Goal: Task Accomplishment & Management: Manage account settings

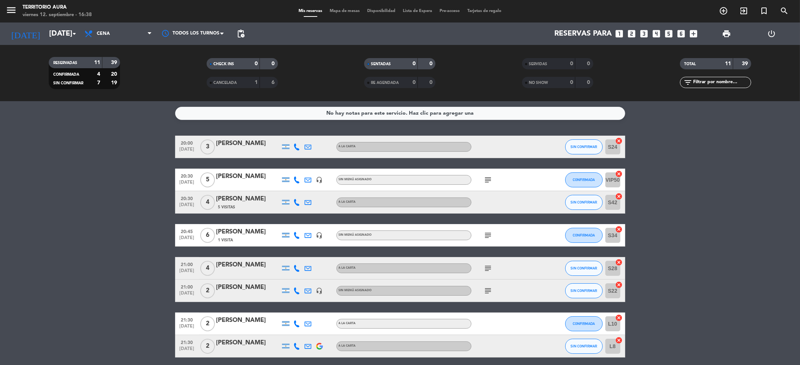
click at [493, 180] on span "subject" at bounding box center [488, 179] width 11 height 9
click at [491, 180] on icon "subject" at bounding box center [488, 179] width 9 height 9
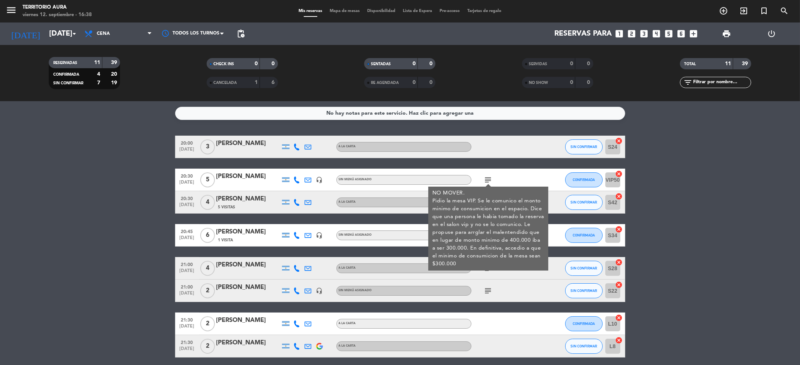
click at [773, 186] on bookings-row "20:00 [DATE] 3 [PERSON_NAME] A LA CARTA SIN CONFIRMAR S24 cancel 20:30 [DATE] 5…" at bounding box center [400, 286] width 800 height 300
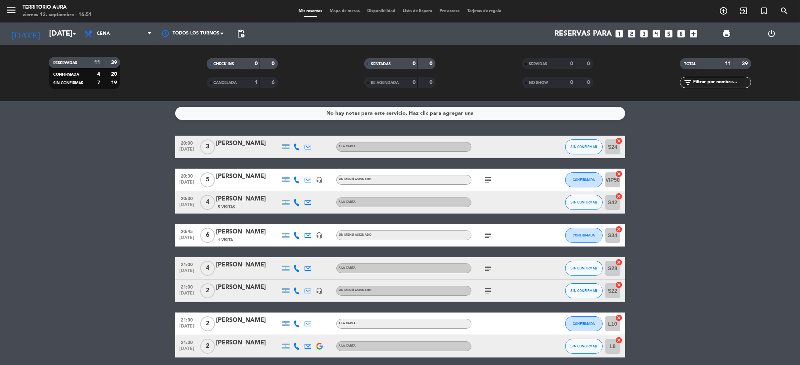
click at [488, 178] on icon "subject" at bounding box center [488, 179] width 9 height 9
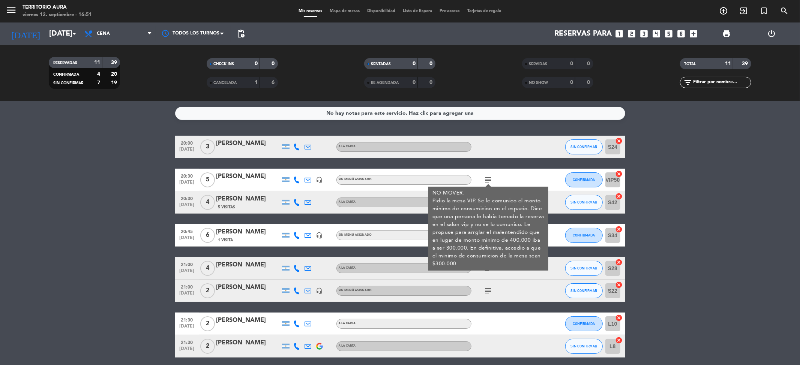
click at [494, 181] on div "subject NO MOVER. Pidio la mesa VIP. Se le comunico el monto minimo de consumic…" at bounding box center [504, 180] width 67 height 22
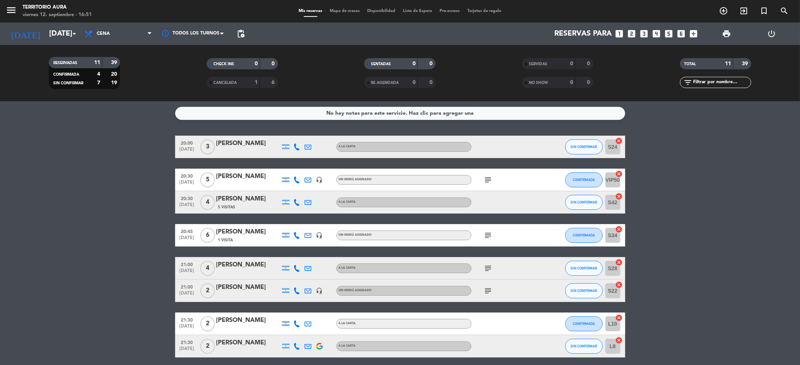
click at [489, 230] on div "subject" at bounding box center [504, 235] width 67 height 22
click at [490, 238] on icon "subject" at bounding box center [488, 235] width 9 height 9
click at [490, 234] on icon "subject" at bounding box center [488, 235] width 9 height 9
click at [488, 266] on icon "subject" at bounding box center [488, 268] width 9 height 9
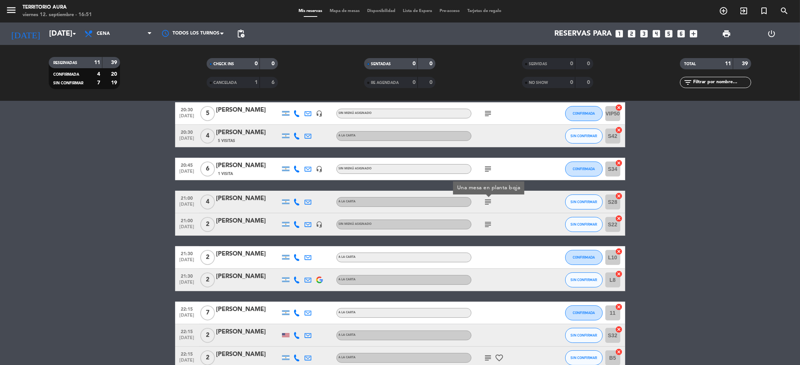
click at [487, 223] on icon "subject" at bounding box center [488, 224] width 9 height 9
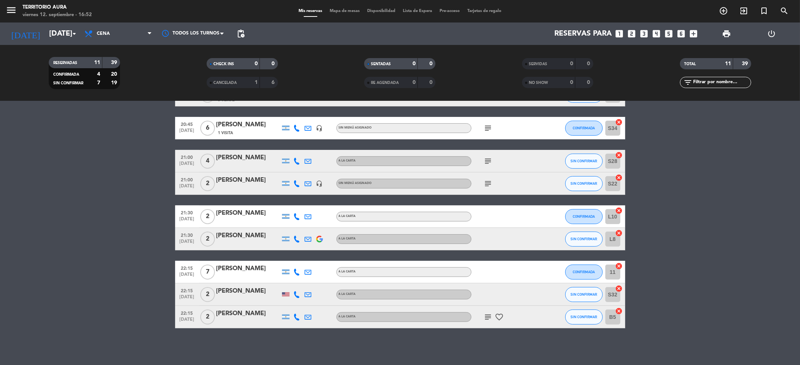
click at [491, 315] on icon "subject" at bounding box center [488, 317] width 9 height 9
click at [339, 11] on span "Mapa de mesas" at bounding box center [344, 11] width 37 height 4
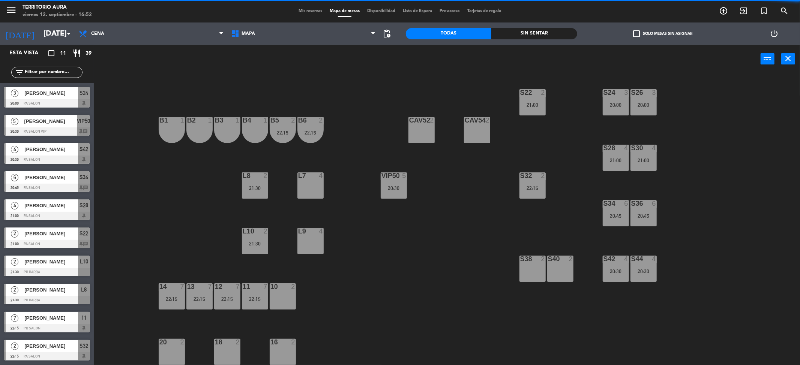
click at [306, 9] on span "Mis reservas" at bounding box center [310, 11] width 31 height 4
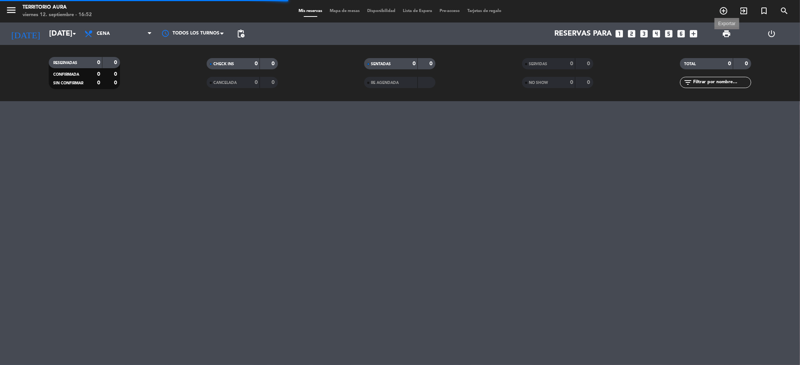
click at [728, 37] on span "print" at bounding box center [726, 33] width 9 height 9
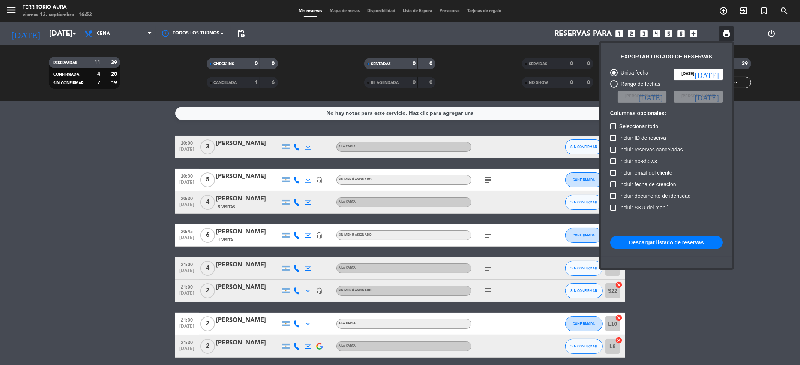
click at [666, 239] on button "Descargar listado de reservas" at bounding box center [666, 242] width 112 height 13
click at [349, 9] on div at bounding box center [400, 182] width 800 height 365
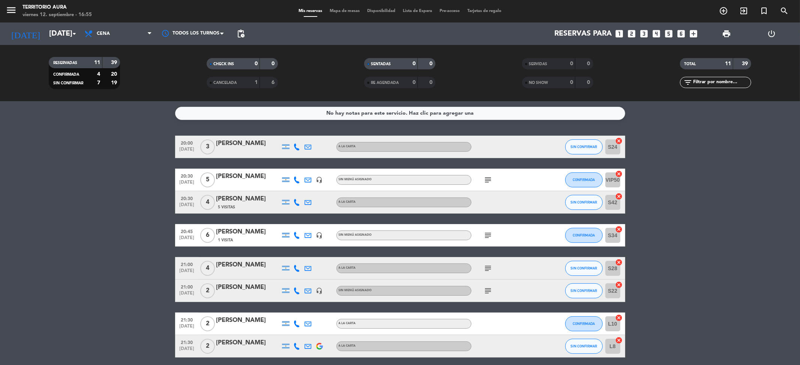
click at [349, 9] on span "Mapa de mesas" at bounding box center [344, 11] width 37 height 4
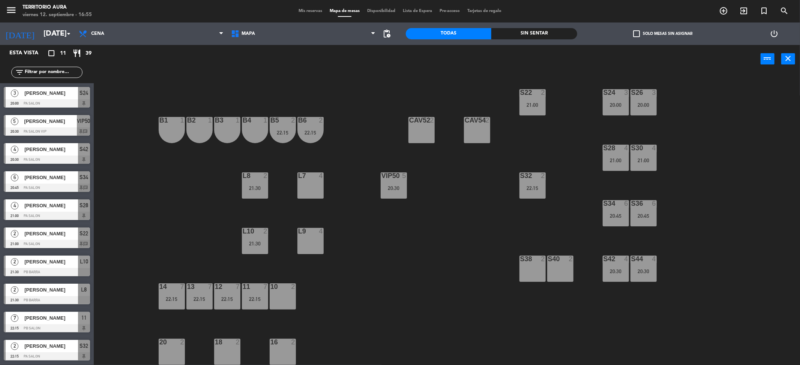
click at [429, 270] on div "S22 2 21:00 S24 3 20:00 S26 3 20:00 B3 1 B4 1 B5 2 22:15 B6 2 22:15 B1 1 B2 1 C…" at bounding box center [451, 222] width 698 height 292
click at [400, 285] on div "S22 2 21:00 S24 3 20:00 S26 3 20:00 B3 1 B4 1 B5 2 22:15 B6 2 22:15 B1 1 B2 1 C…" at bounding box center [451, 222] width 698 height 292
click at [609, 108] on div "S24 3 20:00" at bounding box center [615, 102] width 26 height 26
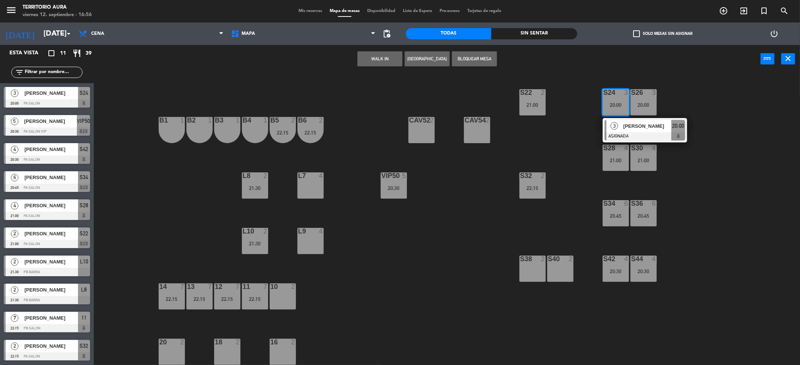
click at [626, 130] on div "[PERSON_NAME]" at bounding box center [646, 126] width 49 height 12
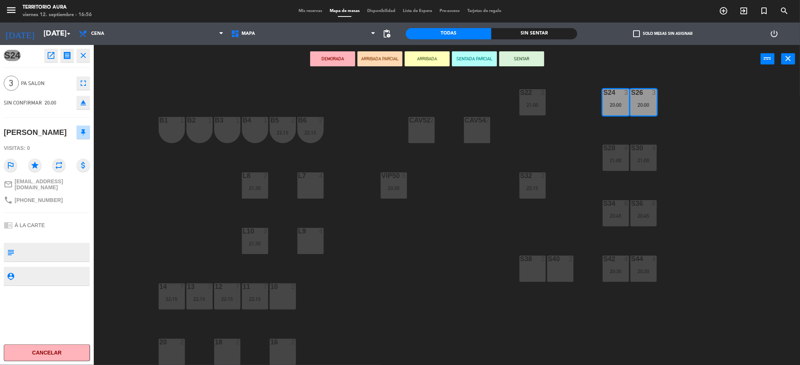
click at [499, 208] on div "S22 2 21:00 S24 3 20:00 S26 3 20:00 B3 1 B4 1 B5 2 22:15 B6 2 22:15 B1 1 B2 1 C…" at bounding box center [451, 222] width 698 height 292
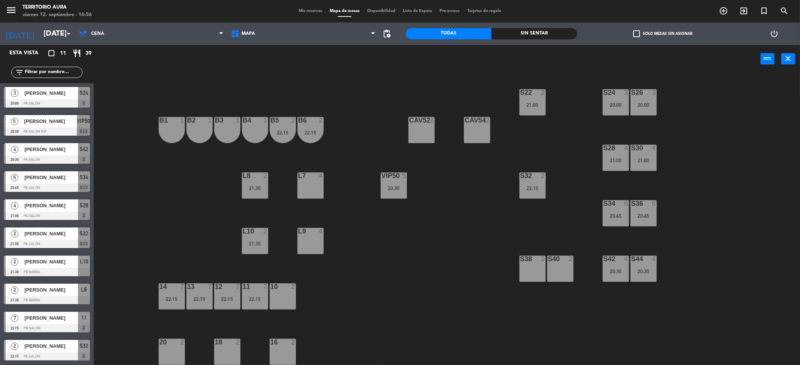
click at [255, 187] on div "21:30" at bounding box center [255, 188] width 26 height 5
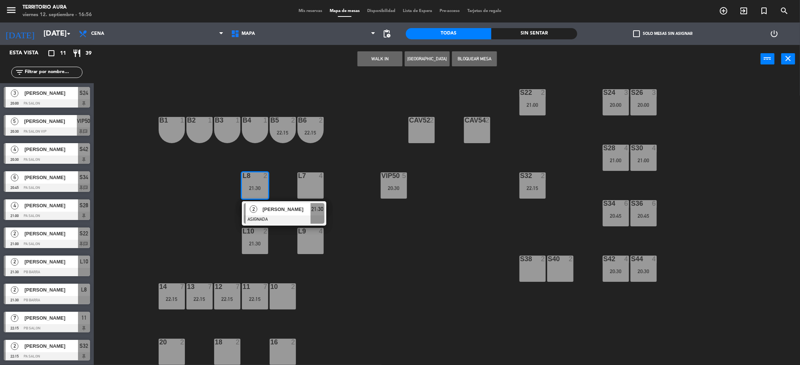
click at [281, 216] on div at bounding box center [284, 220] width 81 height 8
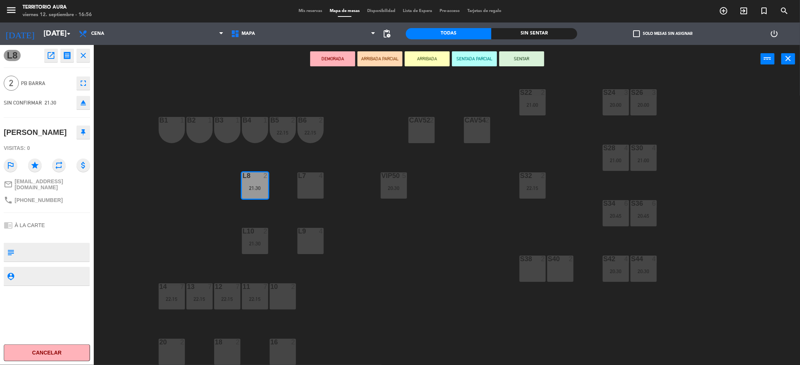
click at [182, 353] on div "20 2" at bounding box center [172, 352] width 26 height 26
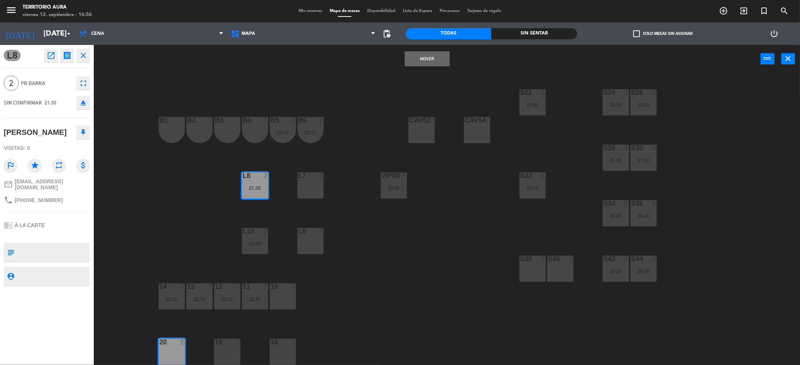
click at [433, 59] on button "Mover" at bounding box center [427, 58] width 45 height 15
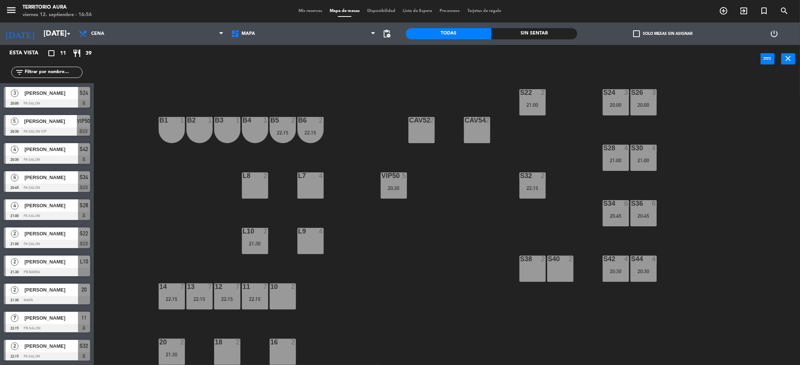
click at [255, 238] on div "L10 2 21:30" at bounding box center [255, 241] width 26 height 26
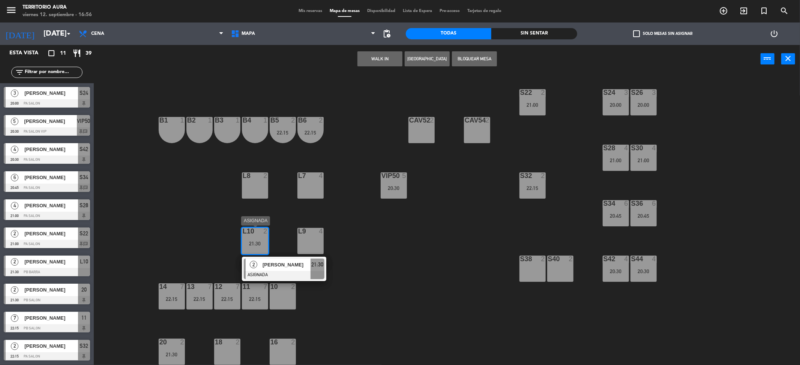
click at [280, 265] on span "[PERSON_NAME]" at bounding box center [286, 265] width 48 height 8
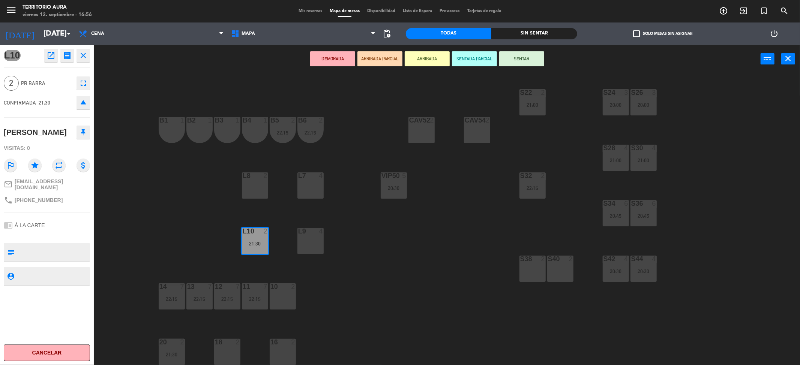
click at [236, 347] on div "18 2" at bounding box center [227, 352] width 26 height 26
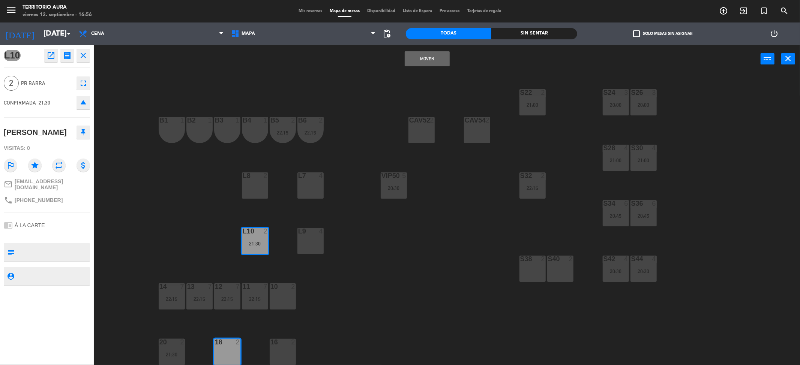
click at [425, 59] on button "Mover" at bounding box center [427, 58] width 45 height 15
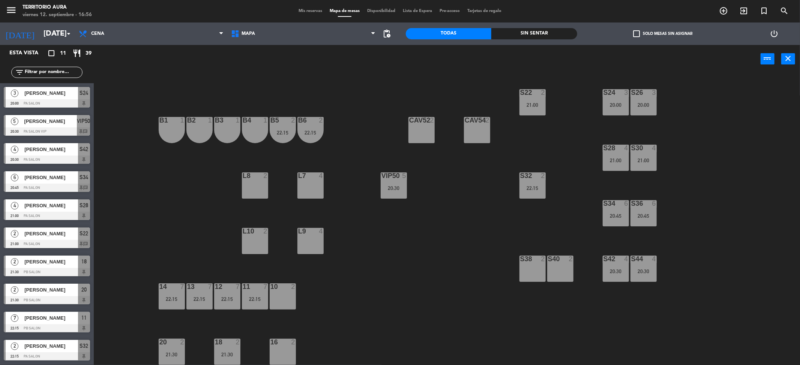
click at [454, 242] on div "S22 2 21:00 S24 3 20:00 S26 3 20:00 B3 1 B4 1 B5 2 22:15 B6 2 22:15 B1 1 B2 1 C…" at bounding box center [451, 222] width 698 height 292
click at [394, 237] on div "S22 2 21:00 S24 3 20:00 S26 3 20:00 B3 1 B4 1 B5 2 22:15 B6 2 22:15 B1 1 B2 1 C…" at bounding box center [451, 222] width 698 height 292
click at [464, 241] on div "S22 2 21:00 S24 3 20:00 S26 3 20:00 B3 1 B4 1 B5 2 22:15 B6 2 22:15 B1 1 B2 1 C…" at bounding box center [451, 222] width 698 height 292
click at [540, 195] on div "S32 2 22:15" at bounding box center [532, 185] width 26 height 26
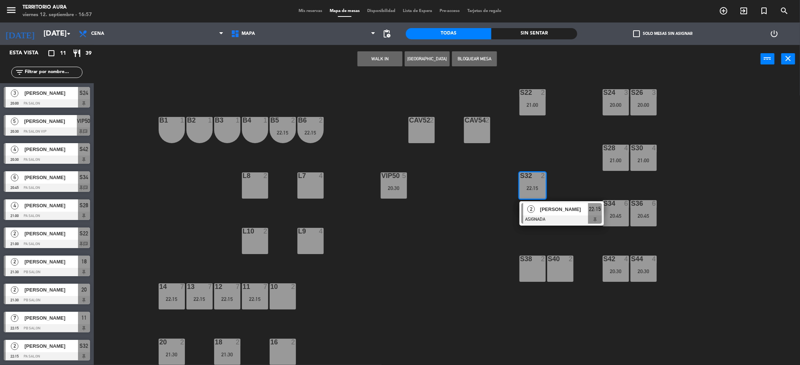
click at [550, 150] on div "S22 2 21:00 S24 3 20:00 S26 3 20:00 B3 1 B4 1 B5 2 22:15 B6 2 22:15 B1 1 B2 1 C…" at bounding box center [451, 222] width 698 height 292
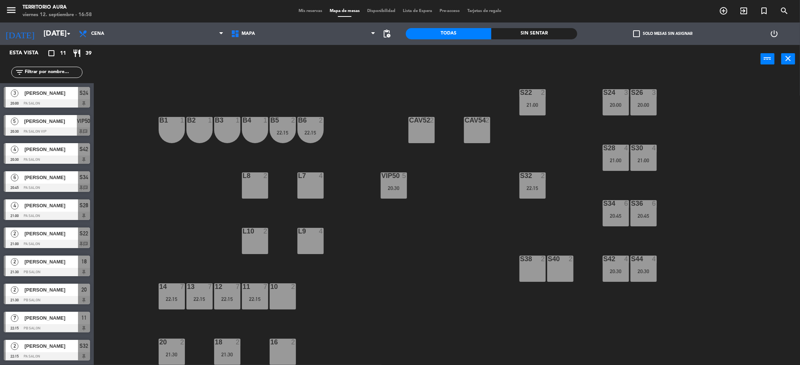
click at [605, 159] on div "21:00" at bounding box center [615, 160] width 26 height 5
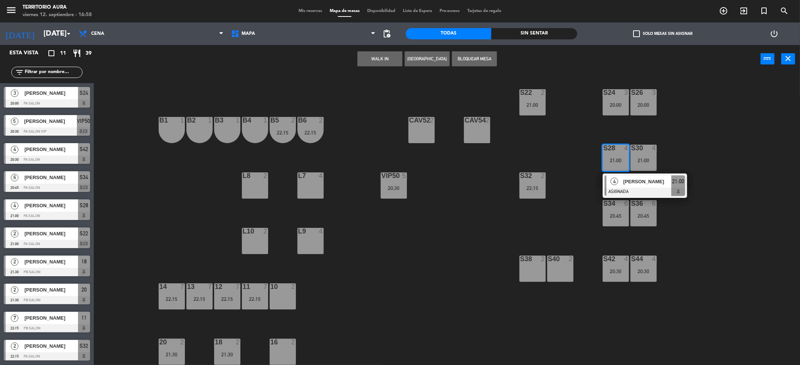
click at [617, 186] on div "4" at bounding box center [614, 181] width 16 height 12
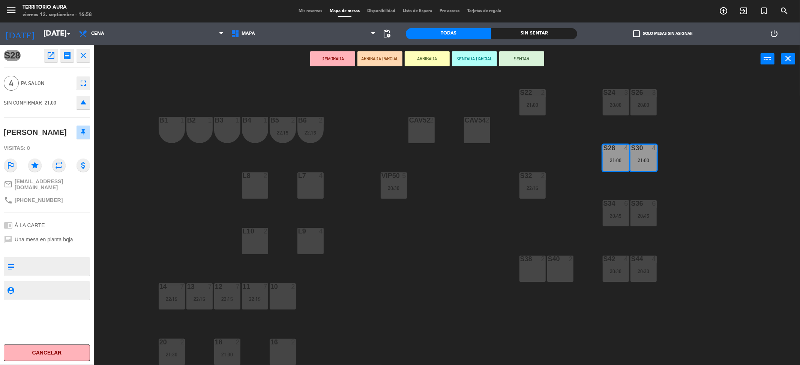
click at [304, 185] on div "L7 4" at bounding box center [310, 185] width 26 height 26
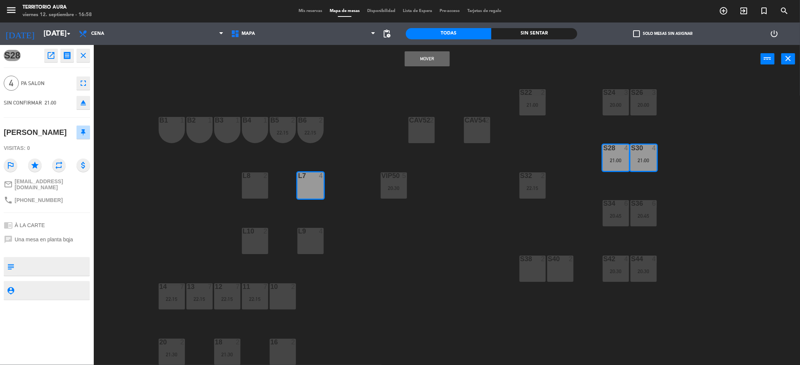
click at [420, 67] on div "Mover power_input close" at bounding box center [427, 59] width 667 height 28
click at [428, 58] on button "Mover" at bounding box center [427, 58] width 45 height 15
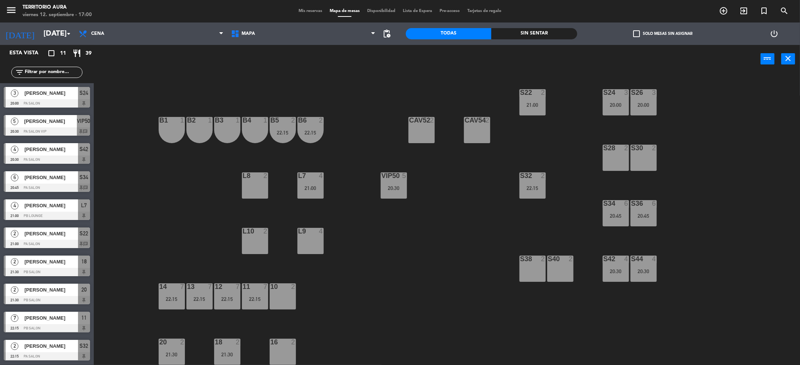
click at [717, 182] on div "S22 2 21:00 S24 3 20:00 S26 3 20:00 B3 1 B4 1 B5 2 22:15 B6 2 22:15 B1 1 B2 1 C…" at bounding box center [451, 222] width 698 height 292
drag, startPoint x: 576, startPoint y: 243, endPoint x: 519, endPoint y: 228, distance: 59.0
click at [537, 232] on div "S22 2 21:00 S24 3 20:00 S26 3 20:00 B3 1 B4 1 B5 2 22:15 B6 2 22:15 B1 1 B2 1 C…" at bounding box center [451, 222] width 698 height 292
click at [434, 292] on div "S22 2 21:00 S24 3 20:00 S26 3 20:00 B3 1 B4 1 B5 2 22:15 B6 2 22:15 B1 1 B2 1 C…" at bounding box center [451, 222] width 698 height 292
click at [310, 11] on span "Mis reservas" at bounding box center [310, 11] width 31 height 4
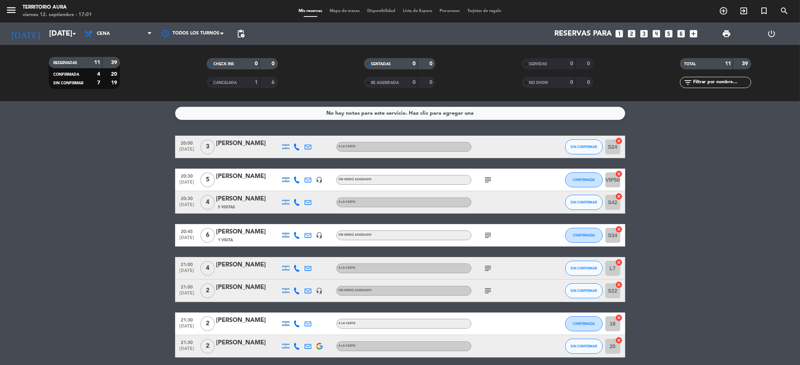
click at [302, 145] on div at bounding box center [296, 147] width 11 height 22
click at [299, 146] on icon at bounding box center [297, 147] width 7 height 7
click at [293, 134] on span "Copiar" at bounding box center [291, 134] width 16 height 8
click at [248, 147] on div "[PERSON_NAME]" at bounding box center [248, 144] width 64 height 10
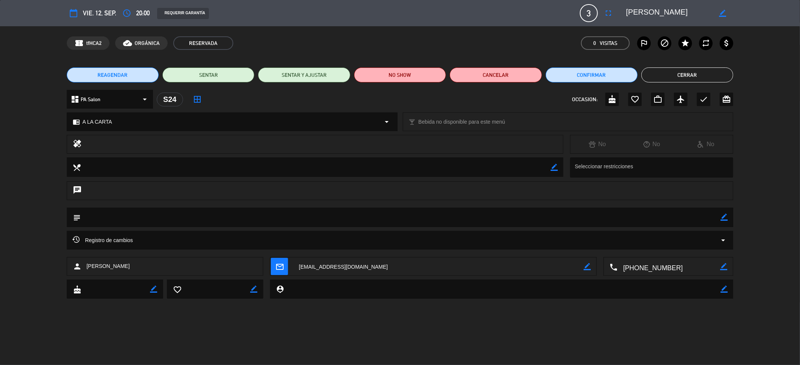
click at [636, 12] on textarea at bounding box center [669, 12] width 86 height 13
click at [637, 13] on textarea at bounding box center [669, 12] width 86 height 13
click at [671, 74] on button "Cerrar" at bounding box center [687, 74] width 92 height 15
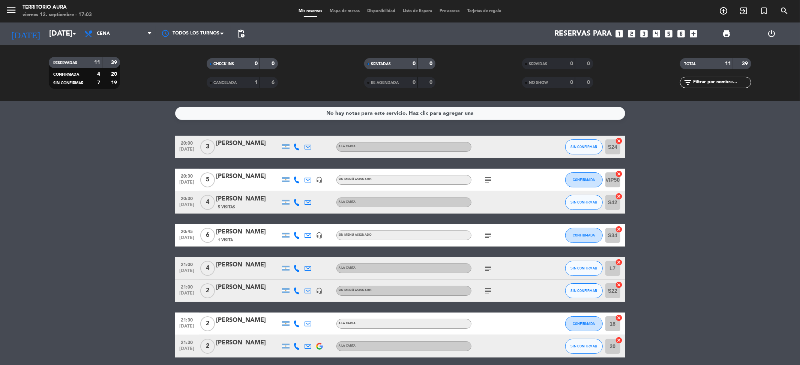
click at [299, 181] on icon at bounding box center [297, 180] width 7 height 7
click at [292, 167] on span "Copiar" at bounding box center [291, 167] width 16 height 8
click at [238, 174] on div "[PERSON_NAME]" at bounding box center [248, 177] width 64 height 10
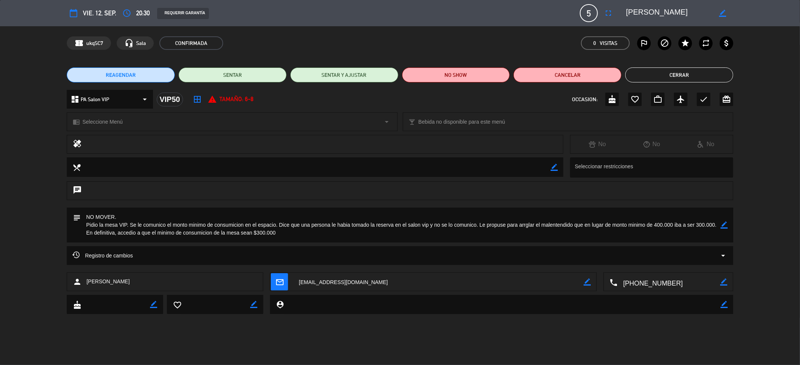
click at [662, 6] on textarea at bounding box center [669, 12] width 86 height 13
click at [663, 7] on textarea at bounding box center [669, 12] width 86 height 13
click at [656, 14] on textarea at bounding box center [669, 12] width 86 height 13
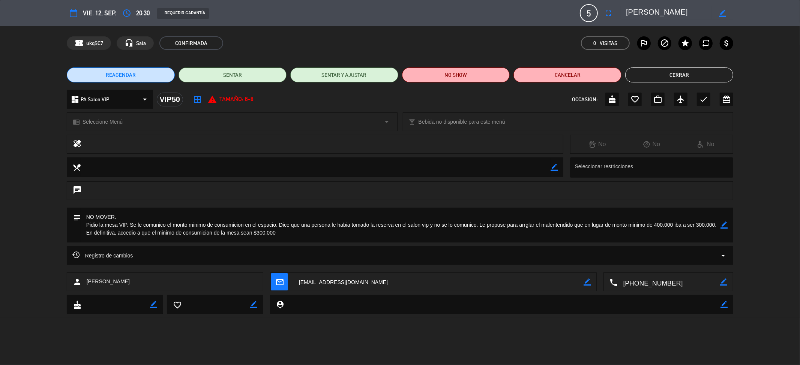
click at [656, 14] on textarea at bounding box center [669, 12] width 86 height 13
click at [660, 72] on button "Cerrar" at bounding box center [679, 74] width 108 height 15
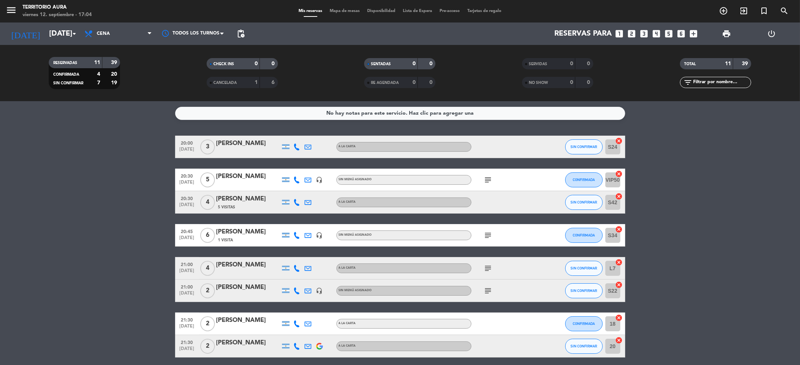
click at [296, 201] on icon at bounding box center [297, 202] width 7 height 7
click at [290, 189] on span "Copiar" at bounding box center [291, 190] width 16 height 8
click at [219, 203] on div "[PERSON_NAME]" at bounding box center [248, 199] width 64 height 10
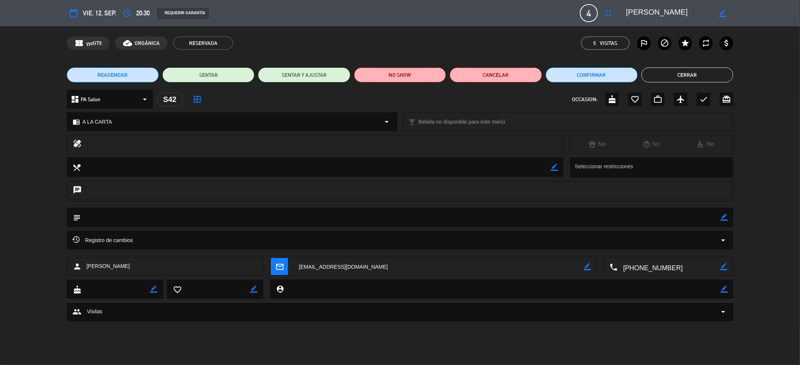
click at [664, 72] on button "Cerrar" at bounding box center [687, 74] width 92 height 15
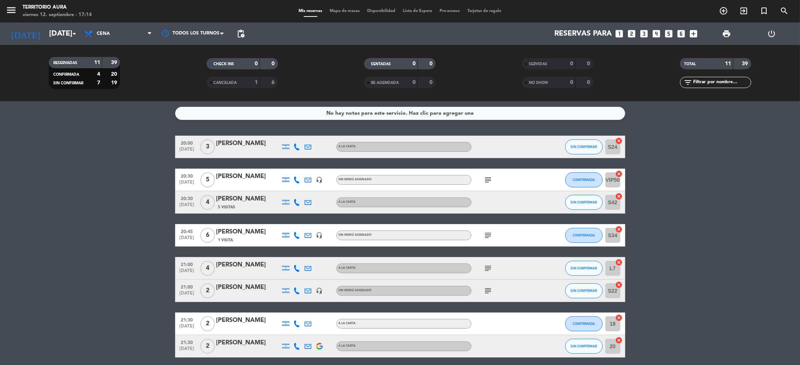
click at [341, 9] on span "Mapa de mesas" at bounding box center [344, 11] width 37 height 4
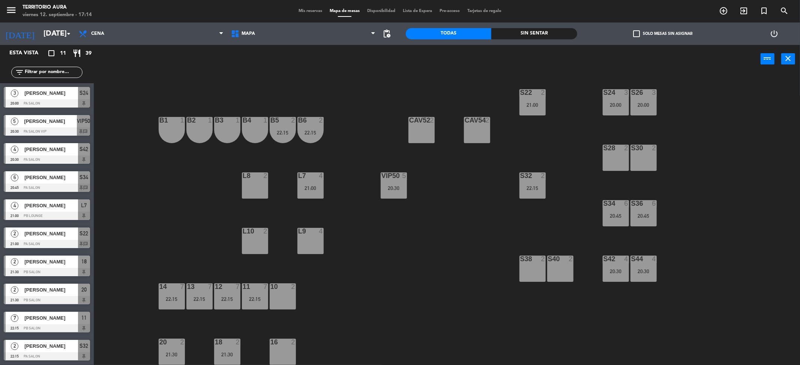
click at [296, 129] on div "S22 2 21:00 S24 3 20:00 S26 3 20:00 B3 1 B4 1 B5 2 22:15 B6 2 22:15 B1 1 B2 1 C…" at bounding box center [451, 222] width 698 height 292
click at [313, 130] on div "22:15" at bounding box center [310, 132] width 26 height 5
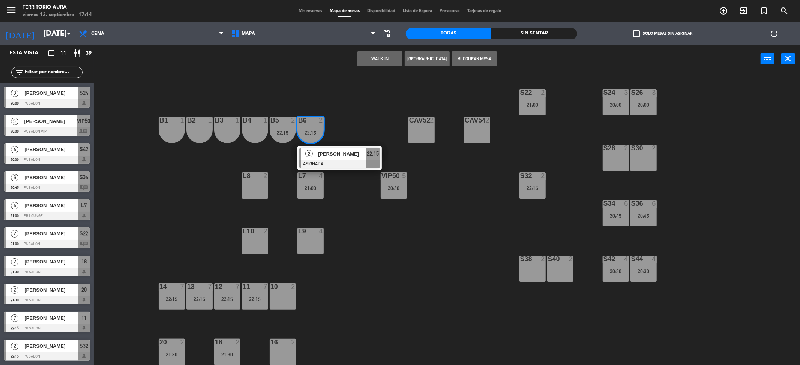
click at [331, 158] on span "[PERSON_NAME]" at bounding box center [342, 154] width 48 height 8
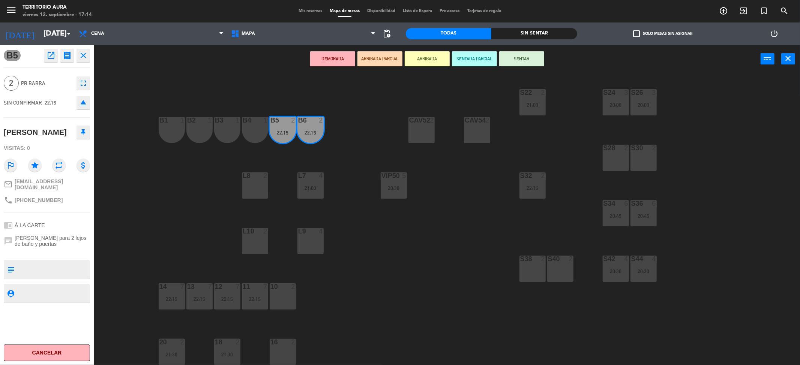
click at [314, 137] on div "B6 2 22:15" at bounding box center [310, 130] width 26 height 26
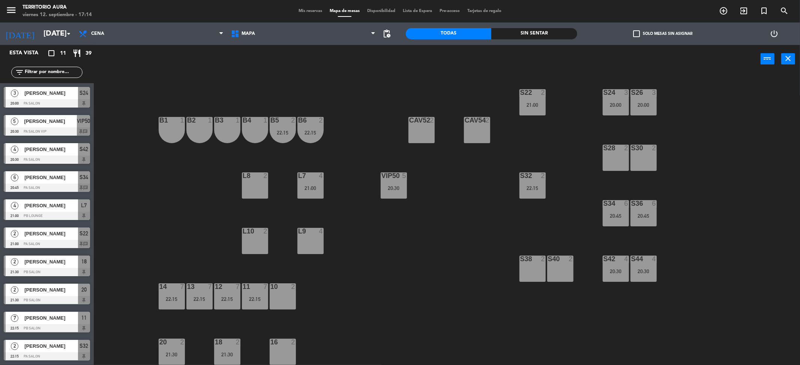
click at [535, 183] on div "S32 2 22:15" at bounding box center [532, 185] width 26 height 26
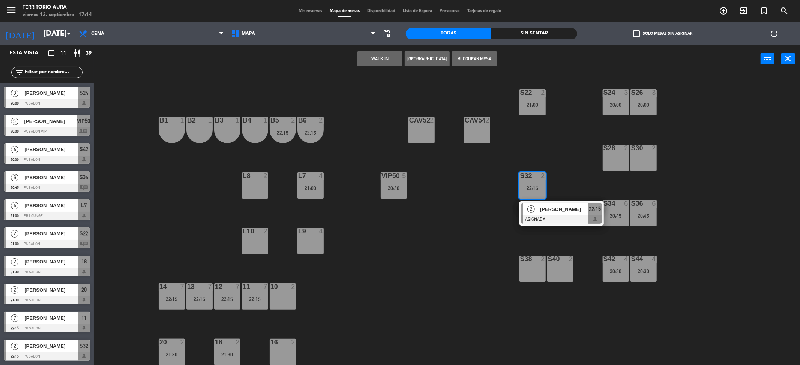
click at [528, 264] on div "S38 2" at bounding box center [532, 269] width 26 height 26
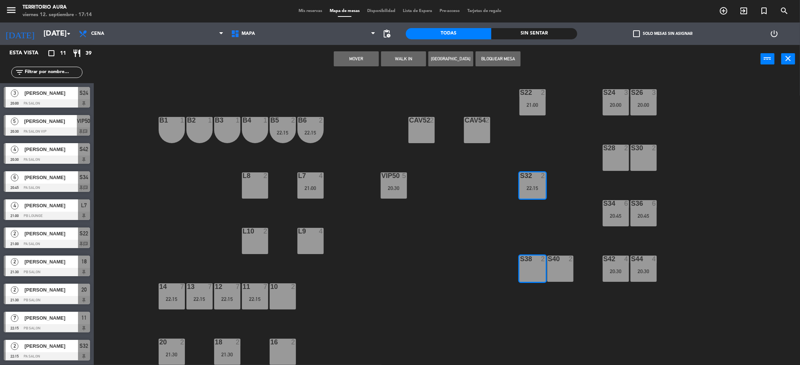
click at [361, 56] on button "Mover" at bounding box center [356, 58] width 45 height 15
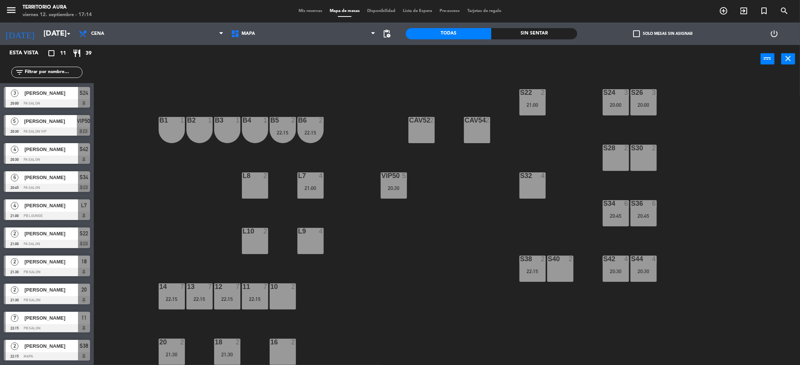
click at [558, 262] on div "S40 2" at bounding box center [560, 259] width 26 height 7
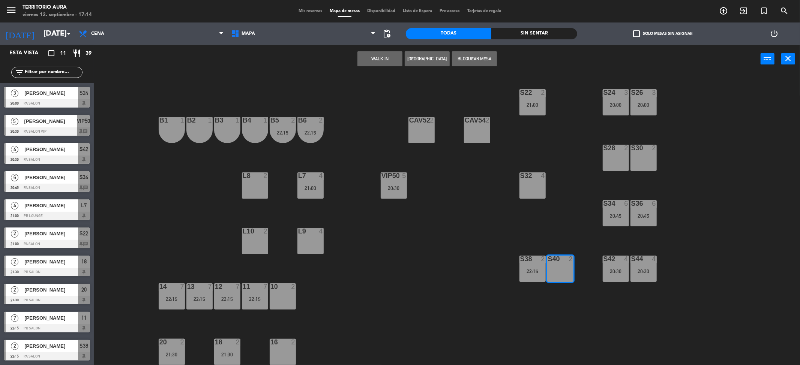
click at [466, 60] on button "Bloquear Mesa" at bounding box center [474, 58] width 45 height 15
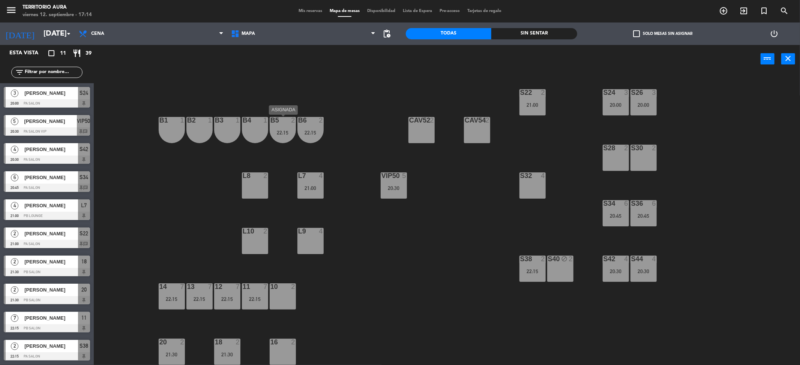
click at [291, 127] on div "B5 2 22:15" at bounding box center [283, 130] width 26 height 26
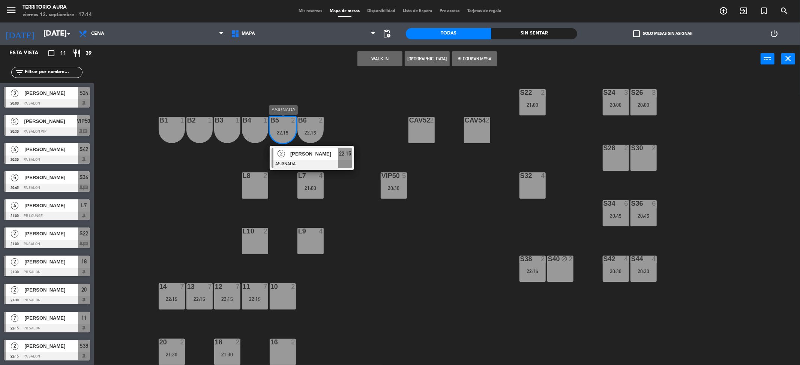
click at [315, 152] on span "[PERSON_NAME]" at bounding box center [314, 154] width 48 height 8
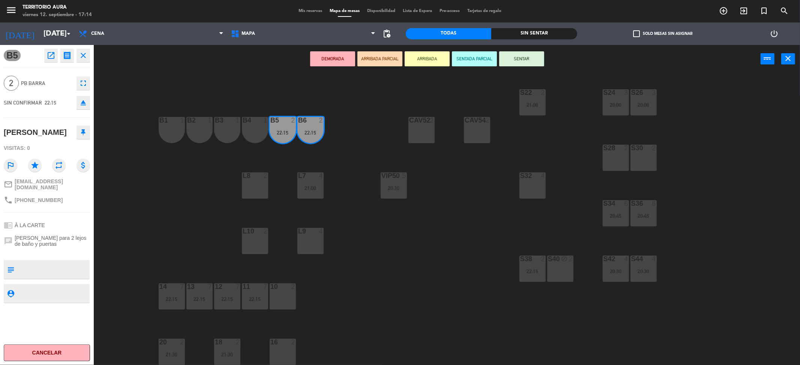
click at [536, 174] on div at bounding box center [532, 175] width 12 height 7
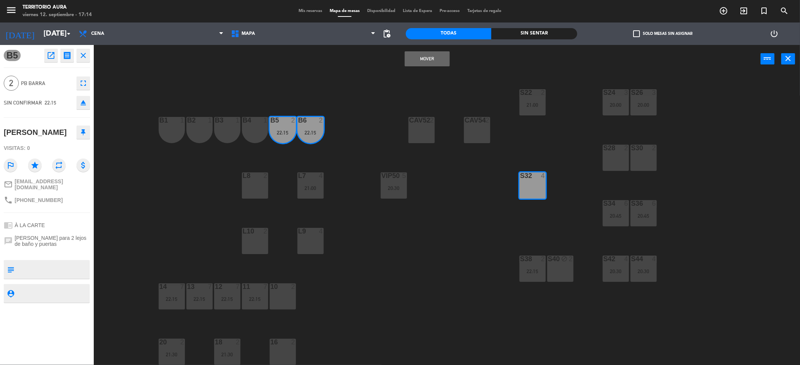
click at [426, 58] on button "Mover" at bounding box center [427, 58] width 45 height 15
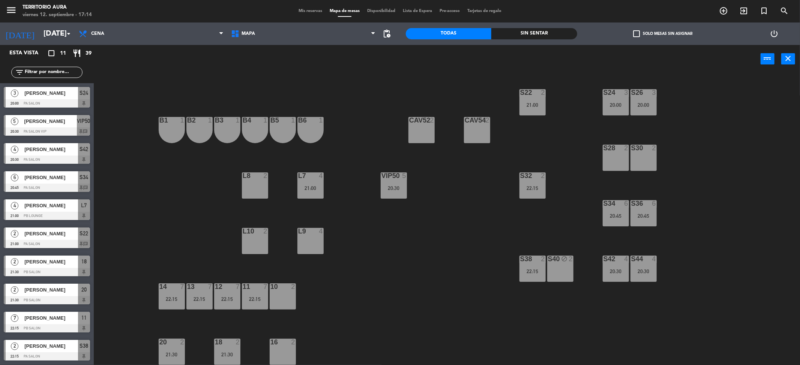
scroll to position [28, 0]
click at [302, 9] on span "Mis reservas" at bounding box center [310, 11] width 31 height 4
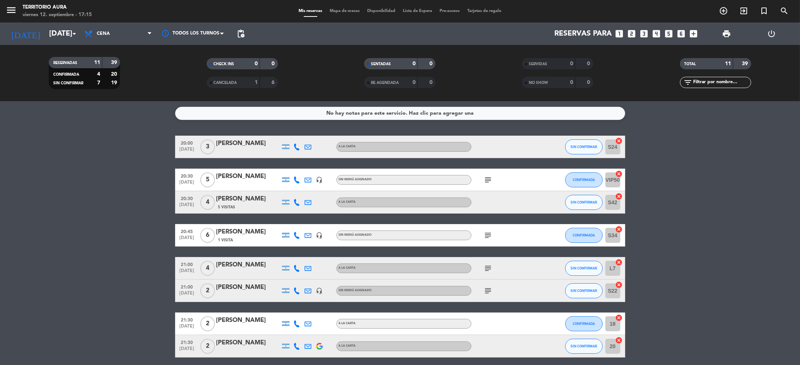
click at [298, 199] on icon at bounding box center [297, 202] width 7 height 7
click at [291, 190] on span "Copiar" at bounding box center [291, 190] width 16 height 8
click at [238, 203] on div "[PERSON_NAME]" at bounding box center [248, 199] width 64 height 10
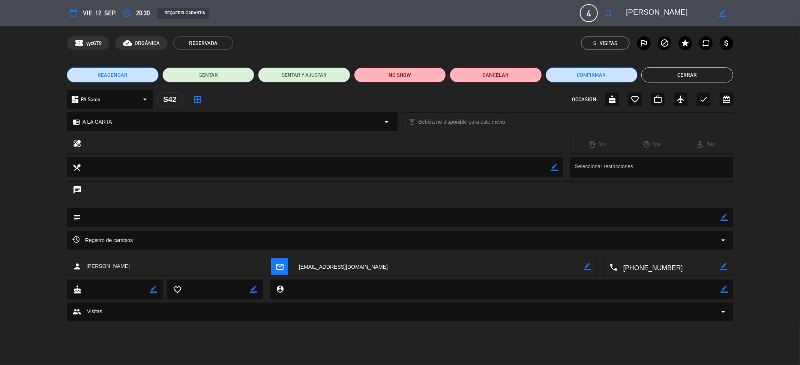
click at [646, 10] on textarea at bounding box center [669, 12] width 86 height 13
click at [667, 74] on button "Cerrar" at bounding box center [687, 74] width 92 height 15
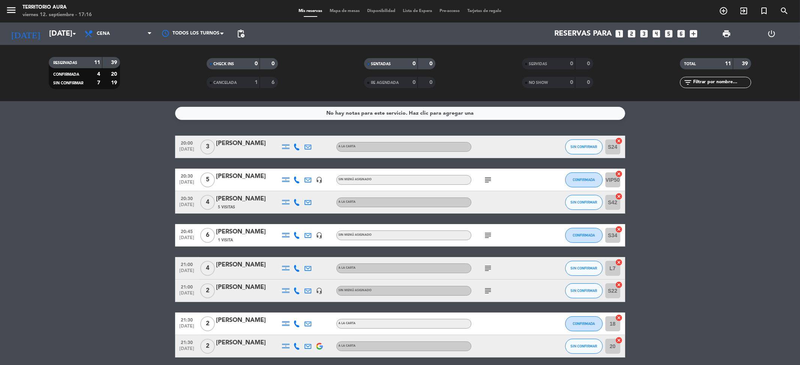
click at [298, 234] on icon at bounding box center [297, 235] width 7 height 7
click at [291, 225] on span "Copiar" at bounding box center [291, 223] width 16 height 8
click at [246, 236] on div "[PERSON_NAME]" at bounding box center [248, 232] width 64 height 10
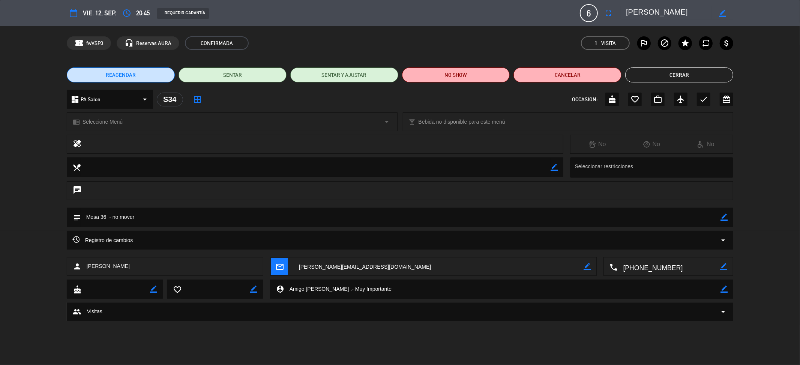
click at [641, 11] on textarea at bounding box center [669, 12] width 86 height 13
click at [697, 72] on button "Cerrar" at bounding box center [679, 74] width 108 height 15
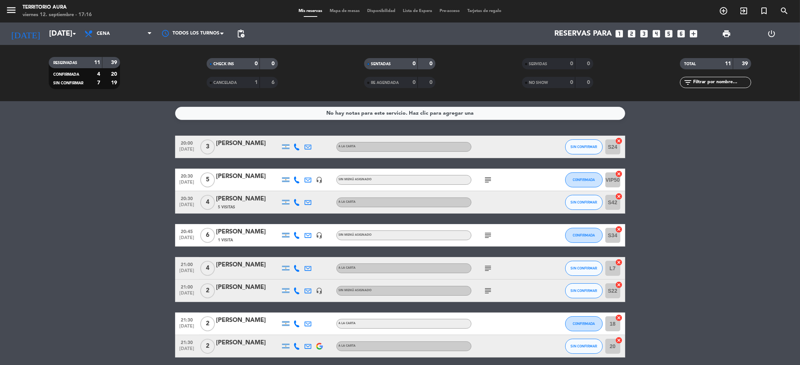
click at [294, 265] on icon at bounding box center [297, 268] width 7 height 7
click at [287, 254] on span "Copiar" at bounding box center [289, 256] width 16 height 8
click at [331, 13] on div "Mis reservas Mapa de mesas Disponibilidad Lista de Espera Pre-acceso Tarjetas d…" at bounding box center [400, 11] width 210 height 7
click at [333, 11] on span "Mapa de mesas" at bounding box center [344, 11] width 37 height 4
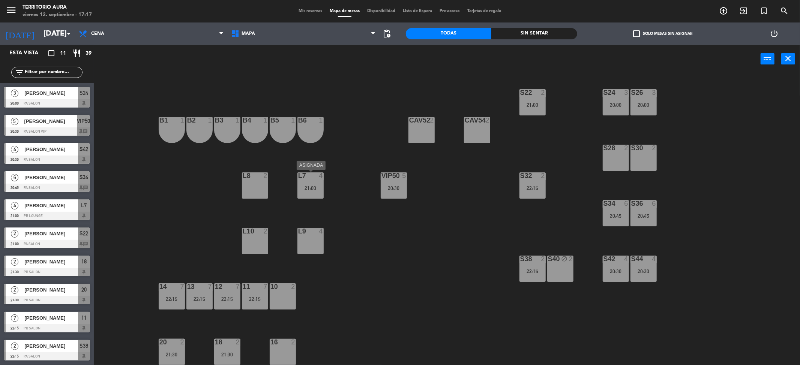
click at [313, 184] on div "L7 4 21:00" at bounding box center [310, 185] width 26 height 26
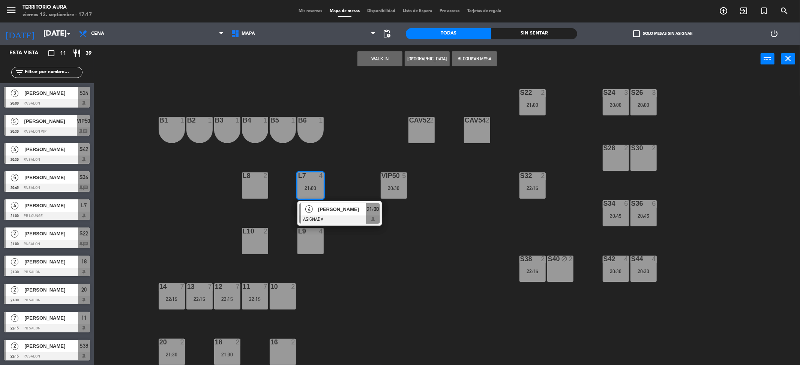
click at [313, 184] on div "L7 4 21:00" at bounding box center [310, 185] width 26 height 26
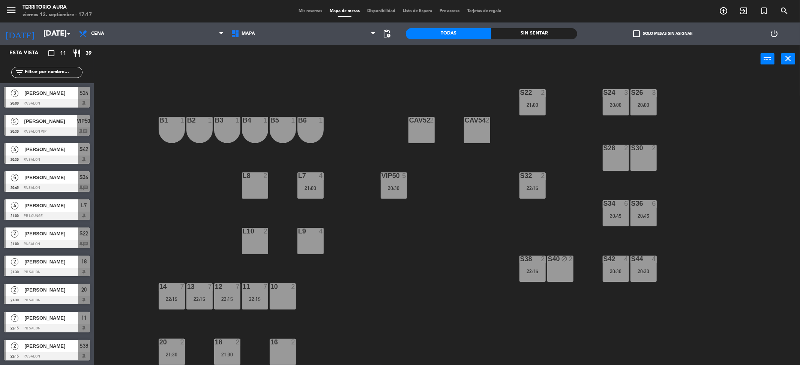
click at [313, 13] on span "Mis reservas" at bounding box center [310, 11] width 31 height 4
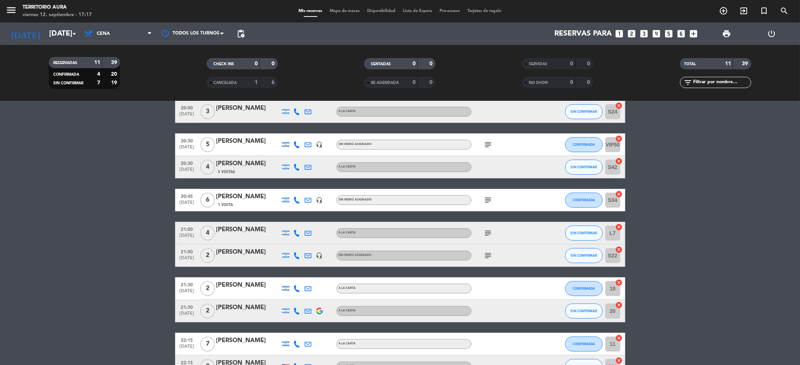
scroll to position [66, 0]
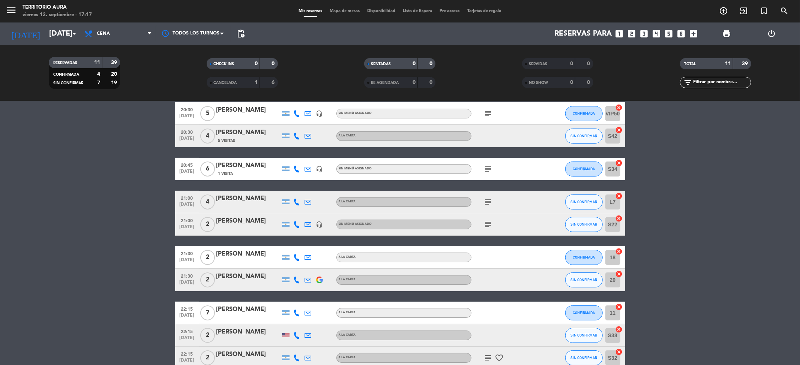
click at [299, 204] on icon at bounding box center [297, 202] width 7 height 7
click at [290, 190] on span "Copiar" at bounding box center [289, 189] width 16 height 8
click at [256, 197] on div "[PERSON_NAME]" at bounding box center [248, 199] width 64 height 10
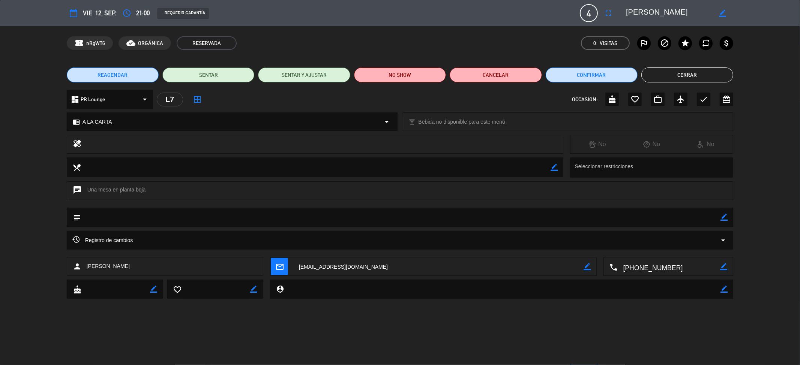
click at [648, 9] on textarea at bounding box center [669, 12] width 86 height 13
click at [691, 65] on div "REAGENDAR SENTAR SENTAR Y AJUSTAR NO SHOW Cancelar Confirmar Cerrar" at bounding box center [400, 75] width 800 height 30
click at [684, 72] on button "Cerrar" at bounding box center [687, 74] width 92 height 15
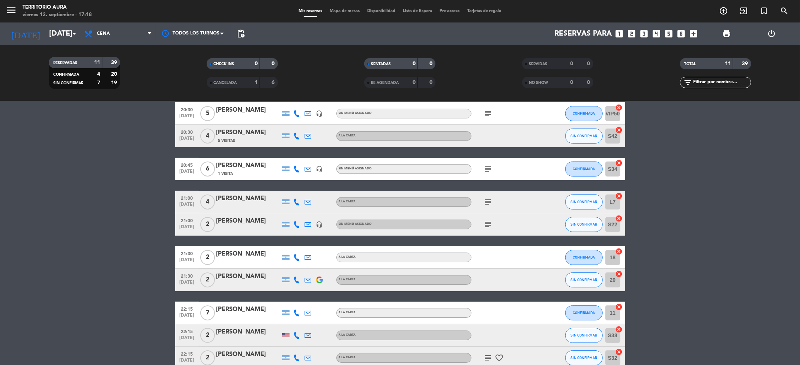
click at [296, 252] on div at bounding box center [296, 257] width 11 height 22
click at [296, 254] on icon at bounding box center [297, 257] width 7 height 7
click at [289, 246] on span "Copiar" at bounding box center [291, 245] width 16 height 8
click at [236, 255] on div "[PERSON_NAME]" at bounding box center [248, 254] width 64 height 10
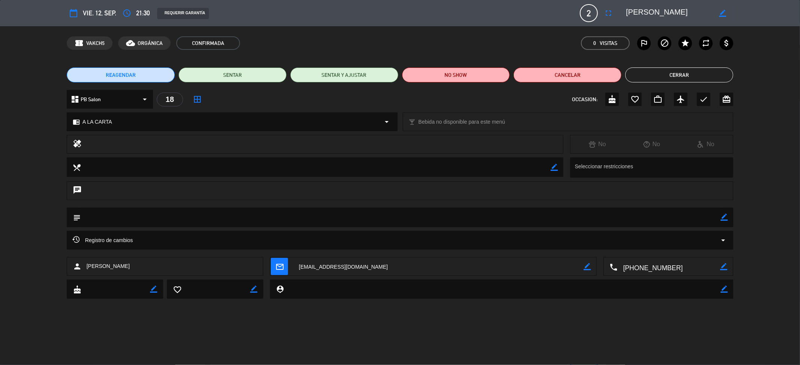
click at [653, 12] on textarea at bounding box center [669, 12] width 86 height 13
click at [663, 77] on button "Cerrar" at bounding box center [679, 74] width 108 height 15
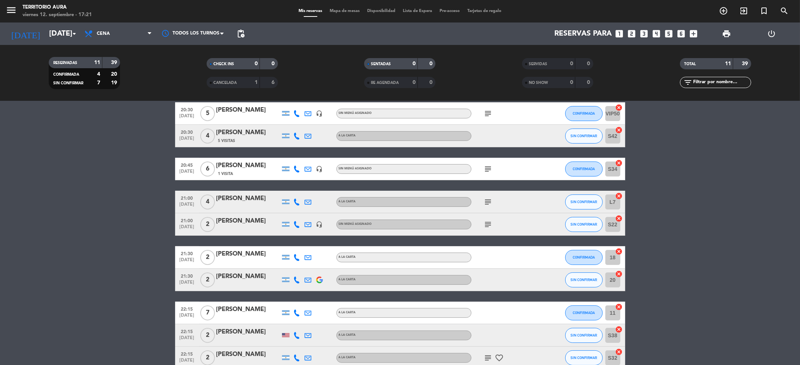
click at [298, 222] on icon at bounding box center [297, 224] width 7 height 7
click at [293, 212] on span "Copiar" at bounding box center [291, 212] width 16 height 8
click at [490, 226] on icon "subject" at bounding box center [488, 224] width 9 height 9
click at [258, 218] on div "[PERSON_NAME]" at bounding box center [248, 221] width 64 height 10
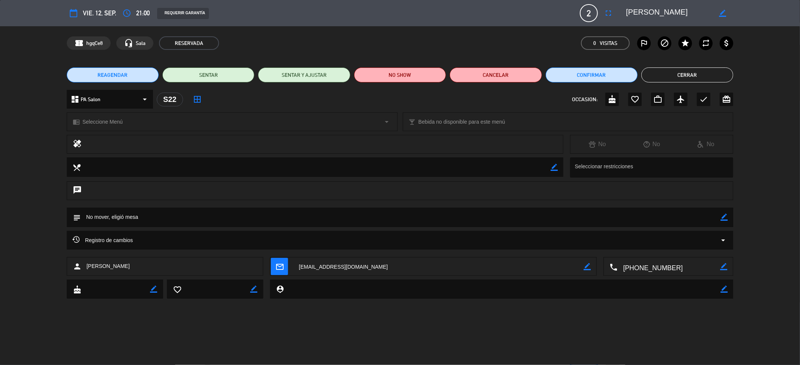
click at [650, 15] on textarea at bounding box center [669, 12] width 86 height 13
click at [649, 15] on textarea at bounding box center [669, 12] width 86 height 13
click at [677, 74] on button "Cerrar" at bounding box center [687, 74] width 92 height 15
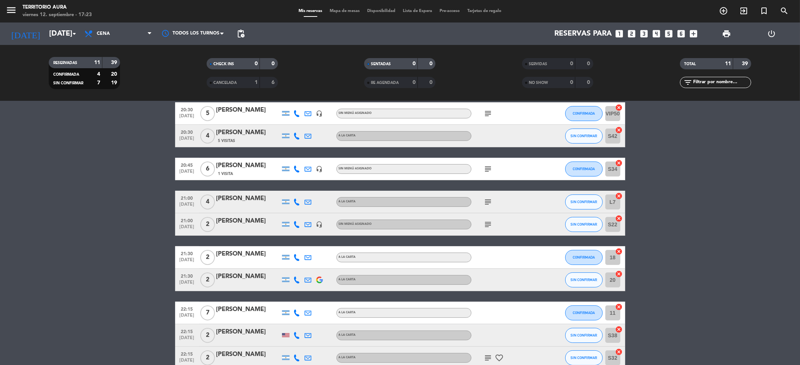
click at [300, 280] on icon at bounding box center [297, 280] width 7 height 7
click at [289, 269] on span "Copiar" at bounding box center [287, 267] width 16 height 8
click at [241, 282] on div at bounding box center [248, 285] width 64 height 6
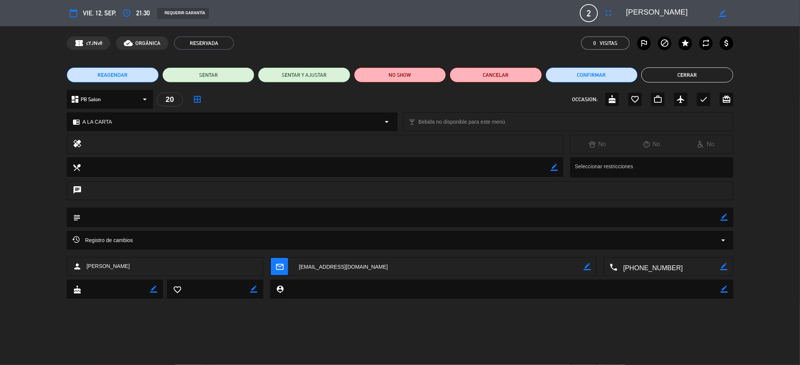
click at [649, 9] on textarea at bounding box center [669, 12] width 86 height 13
click at [655, 74] on button "Cerrar" at bounding box center [687, 74] width 92 height 15
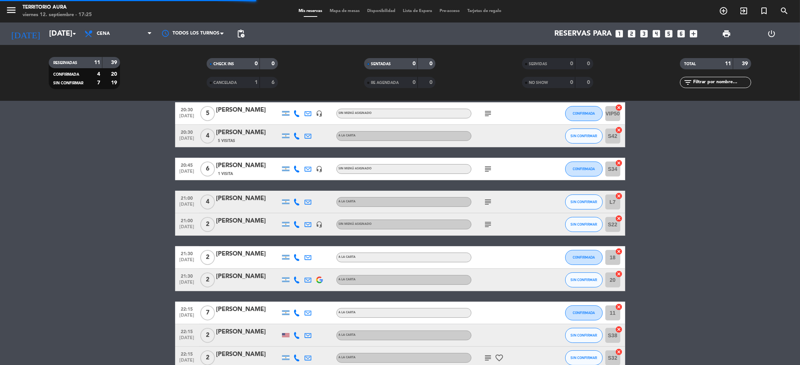
scroll to position [107, 0]
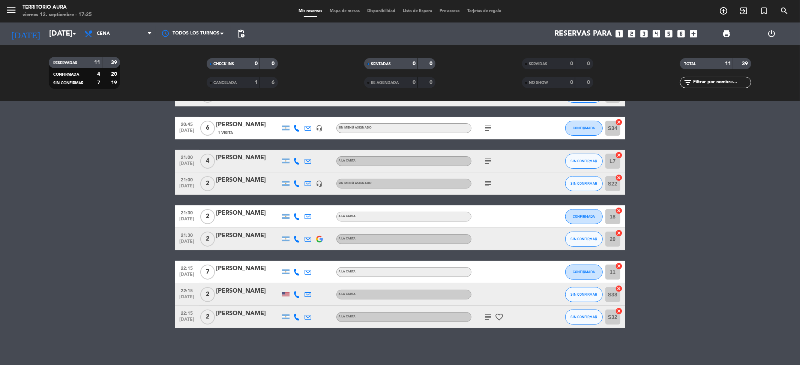
click at [295, 270] on icon at bounding box center [297, 272] width 7 height 7
click at [288, 257] on span "Copiar" at bounding box center [290, 259] width 16 height 8
click at [231, 268] on div "[PERSON_NAME]" at bounding box center [248, 269] width 64 height 10
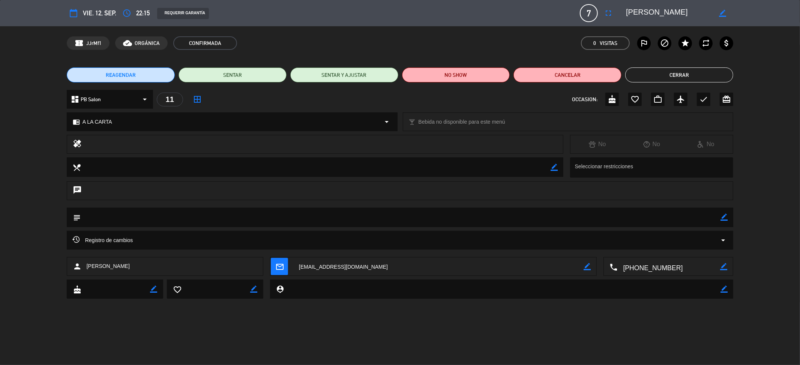
click at [645, 11] on textarea at bounding box center [669, 12] width 86 height 13
click at [646, 11] on textarea at bounding box center [669, 12] width 86 height 13
click at [645, 11] on textarea at bounding box center [669, 12] width 86 height 13
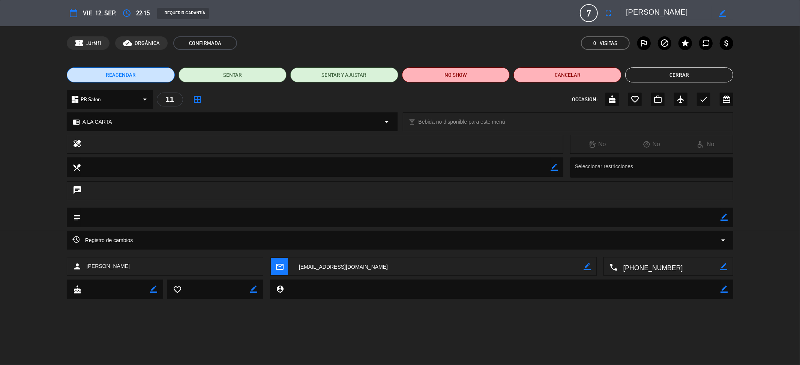
click at [645, 11] on textarea at bounding box center [669, 12] width 86 height 13
click at [672, 75] on button "Cerrar" at bounding box center [679, 74] width 108 height 15
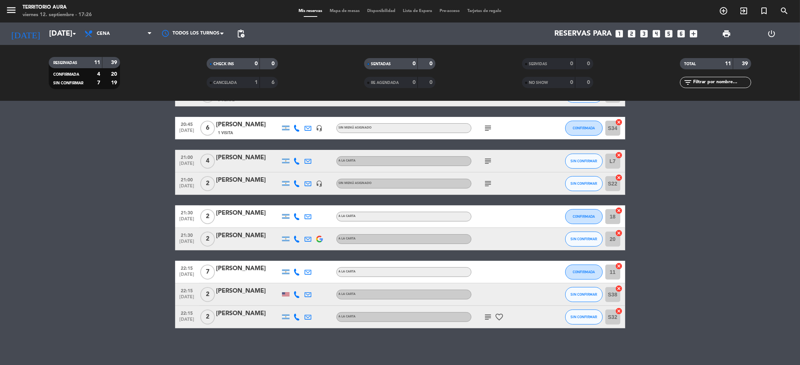
click at [299, 295] on icon at bounding box center [297, 294] width 7 height 7
click at [292, 283] on span "Copiar" at bounding box center [293, 282] width 16 height 8
click at [233, 288] on div "[PERSON_NAME]" at bounding box center [248, 291] width 64 height 10
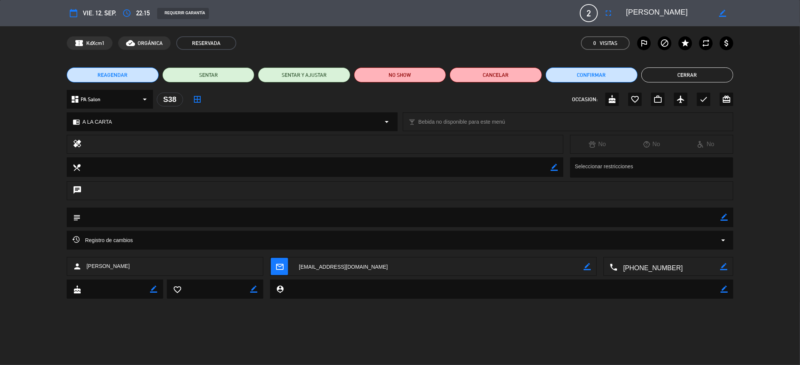
click at [658, 8] on textarea at bounding box center [669, 12] width 86 height 13
click at [696, 77] on button "Cerrar" at bounding box center [687, 74] width 92 height 15
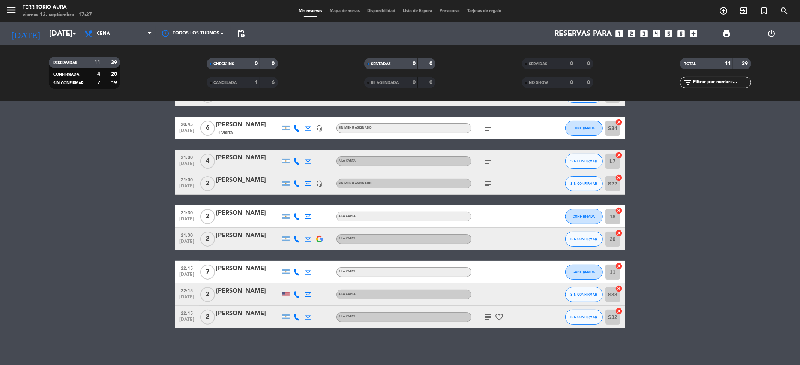
click at [116, 249] on bookings-row "20:00 [DATE] 3 [PERSON_NAME] A LA CARTA SIN CONFIRMAR S24 cancel 20:30 [DATE] 5…" at bounding box center [400, 178] width 800 height 300
click at [296, 318] on icon at bounding box center [297, 317] width 7 height 7
click at [282, 304] on span "Copiar" at bounding box center [290, 304] width 16 height 8
click at [247, 312] on div "[PERSON_NAME]" at bounding box center [248, 314] width 64 height 10
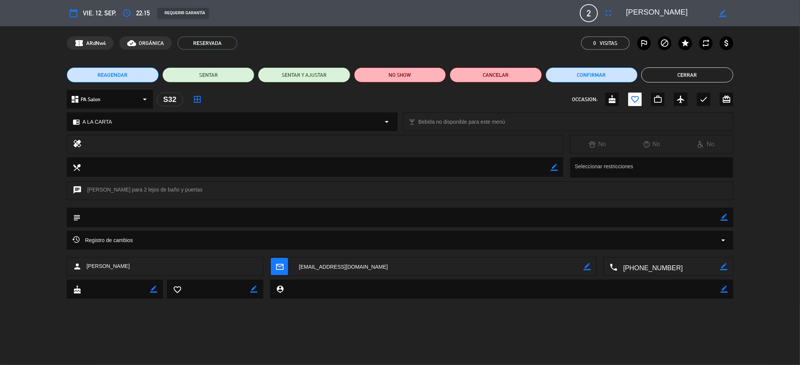
click at [641, 11] on textarea at bounding box center [669, 12] width 86 height 13
click at [661, 65] on div "REAGENDAR SENTAR SENTAR Y AJUSTAR NO SHOW Cancelar Confirmar Cerrar" at bounding box center [400, 75] width 800 height 30
click at [661, 70] on button "Cerrar" at bounding box center [687, 74] width 92 height 15
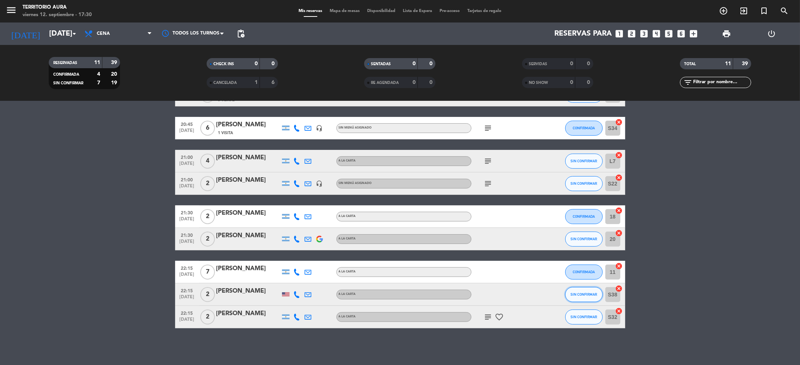
click at [588, 294] on span "SIN CONFIRMAR" at bounding box center [583, 294] width 27 height 4
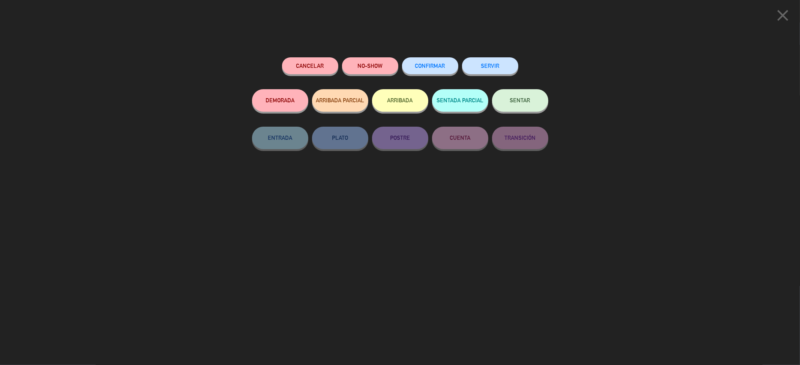
click at [307, 64] on button "Cancelar" at bounding box center [310, 65] width 56 height 17
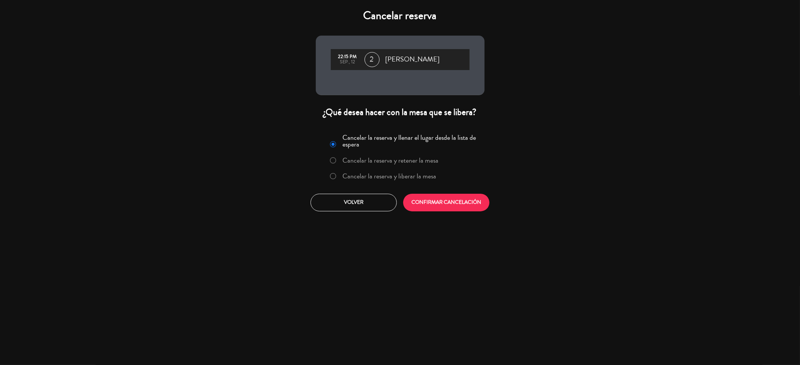
click at [384, 178] on label "Cancelar la reserva y liberar la mesa" at bounding box center [389, 176] width 94 height 7
click at [412, 202] on button "CONFIRMAR CANCELACIÓN" at bounding box center [446, 203] width 86 height 18
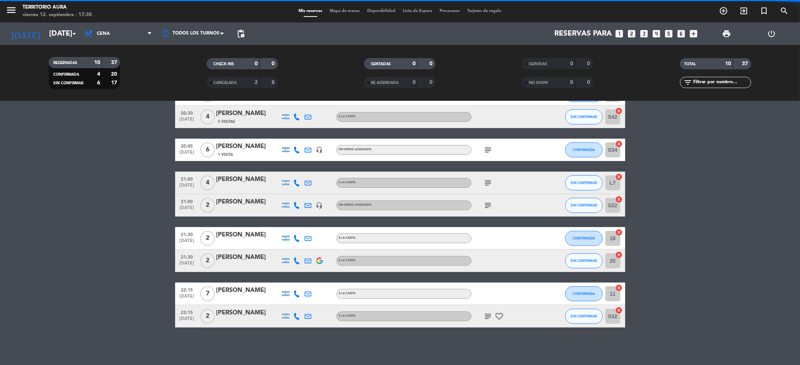
scroll to position [85, 0]
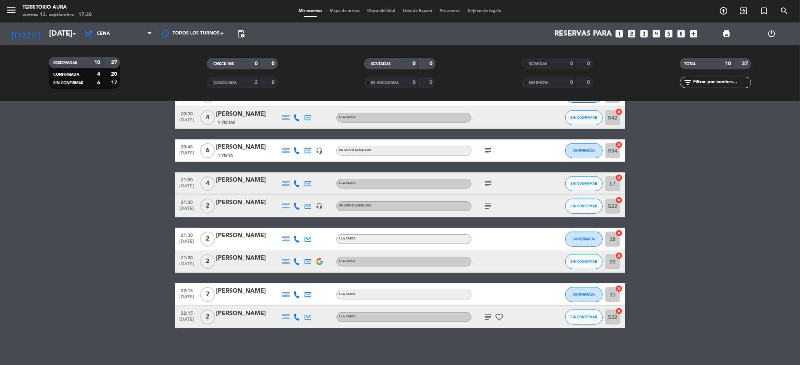
click at [346, 9] on span "Mapa de mesas" at bounding box center [344, 11] width 37 height 4
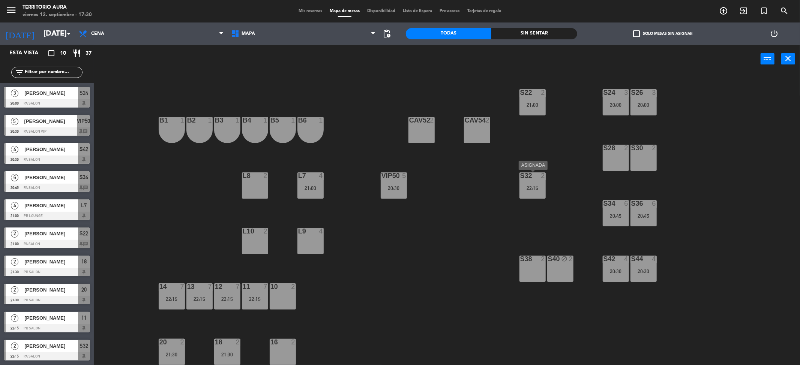
click at [532, 186] on div "22:15" at bounding box center [532, 188] width 26 height 5
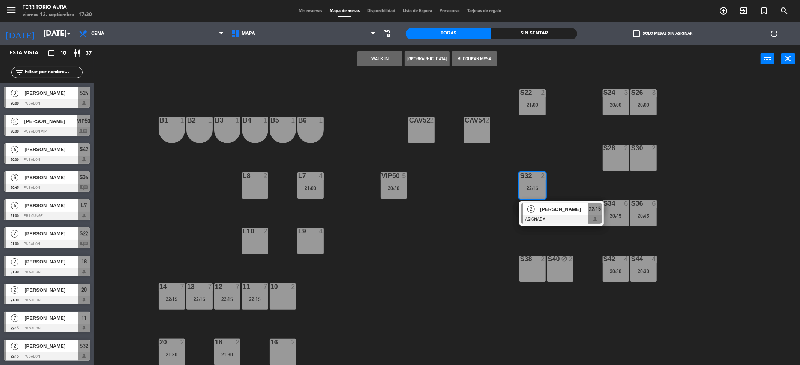
click at [542, 213] on span "[PERSON_NAME]" at bounding box center [564, 209] width 48 height 8
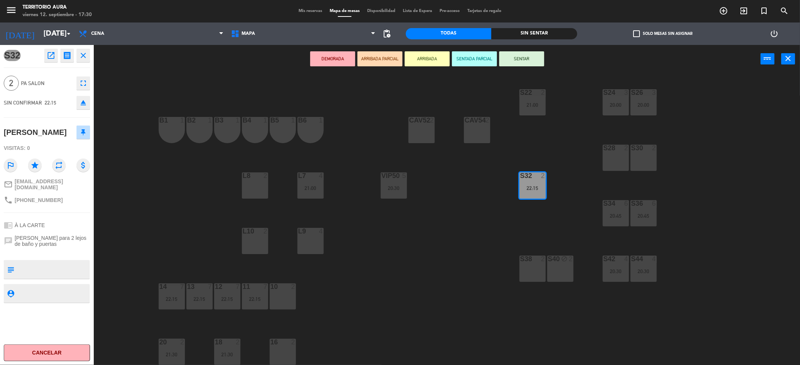
click at [534, 271] on div "S38 2" at bounding box center [532, 269] width 26 height 26
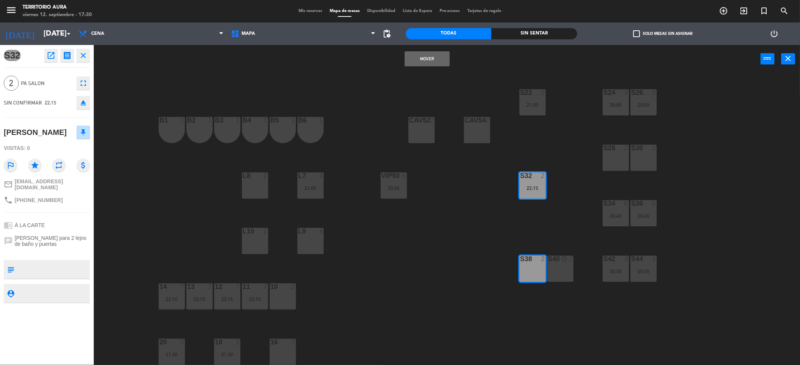
click at [421, 61] on button "Mover" at bounding box center [427, 58] width 45 height 15
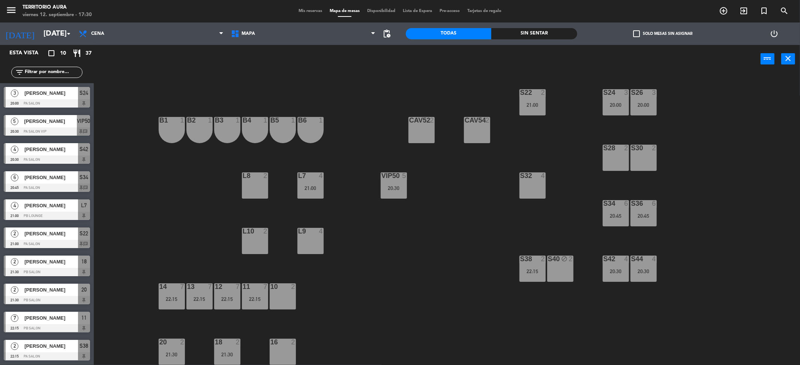
click at [426, 181] on div "S22 2 21:00 S24 3 20:00 S26 3 20:00 B3 1 B4 1 B5 1 B6 1 B1 1 B2 1 CAV52 2 CAV54…" at bounding box center [451, 222] width 698 height 292
click at [313, 10] on span "Mis reservas" at bounding box center [310, 11] width 31 height 4
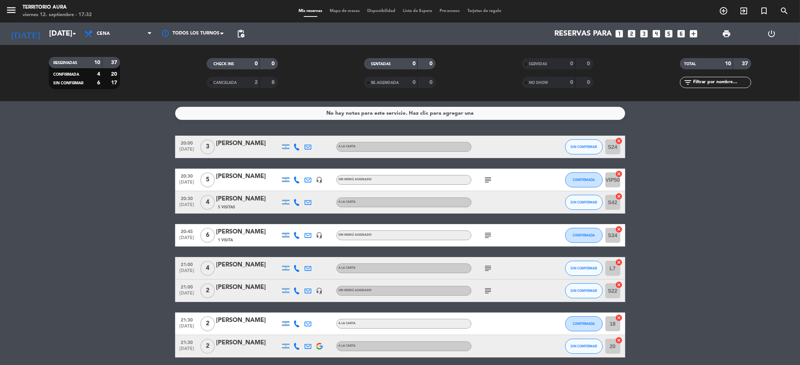
click at [13, 244] on bookings-row "20:00 [DATE] 3 [PERSON_NAME] A LA CARTA SIN CONFIRMAR S24 cancel 20:30 [DATE] 5…" at bounding box center [400, 274] width 800 height 277
click at [588, 139] on button "SIN CONFIRMAR" at bounding box center [583, 146] width 37 height 15
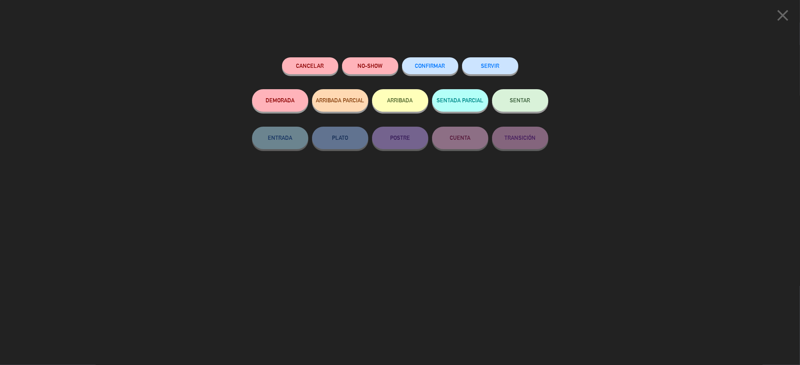
click at [441, 70] on button "CONFIRMAR" at bounding box center [430, 65] width 56 height 17
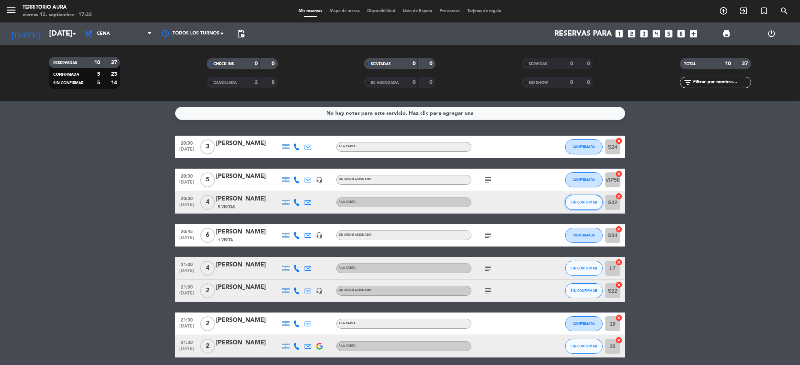
click at [582, 204] on span "SIN CONFIRMAR" at bounding box center [583, 202] width 27 height 4
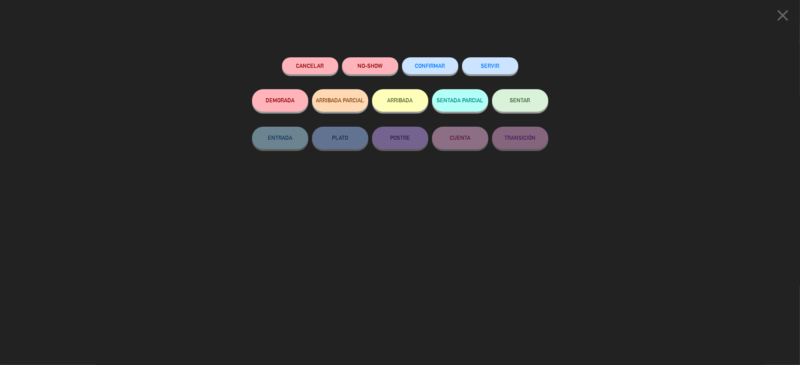
click at [429, 68] on span "CONFIRMAR" at bounding box center [430, 66] width 30 height 6
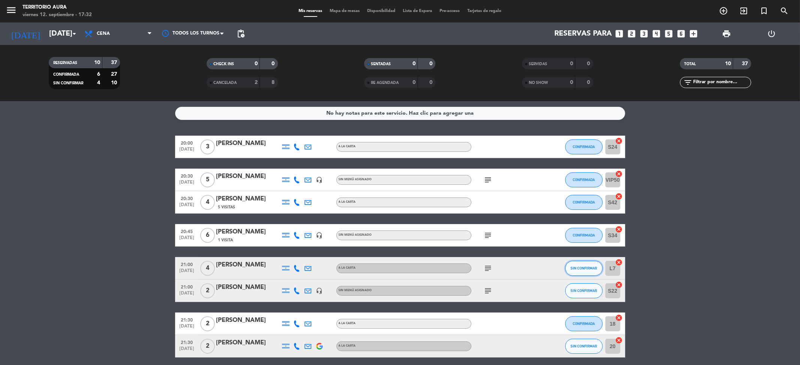
click at [584, 267] on span "SIN CONFIRMAR" at bounding box center [583, 268] width 27 height 4
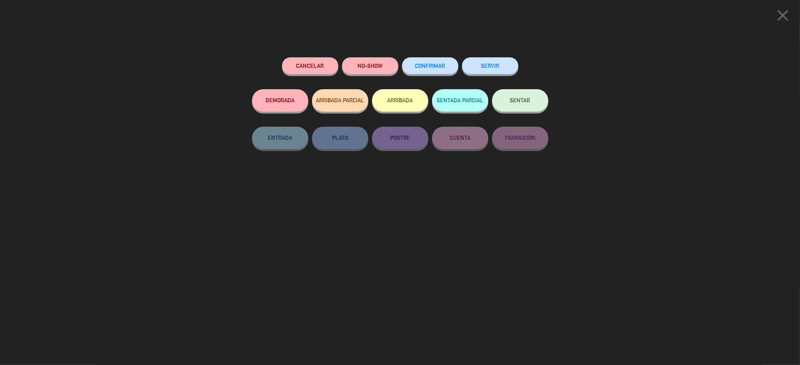
click at [435, 62] on button "CONFIRMAR" at bounding box center [430, 65] width 56 height 17
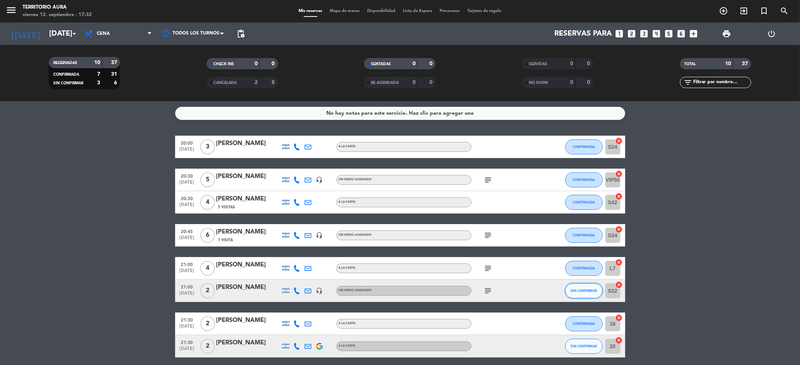
click at [586, 292] on span "SIN CONFIRMAR" at bounding box center [583, 291] width 27 height 4
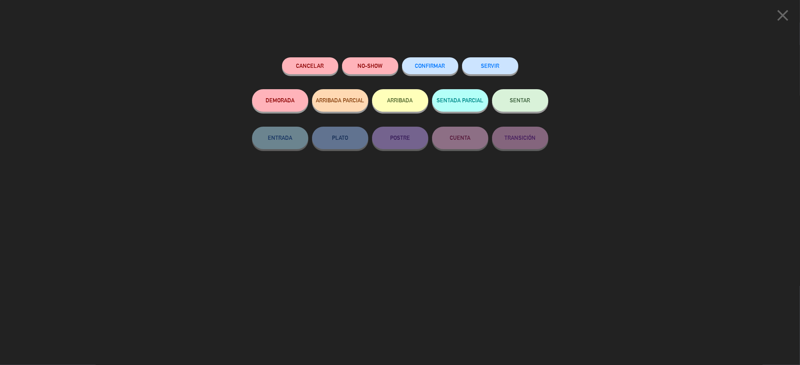
click at [414, 66] on button "CONFIRMAR" at bounding box center [430, 65] width 56 height 17
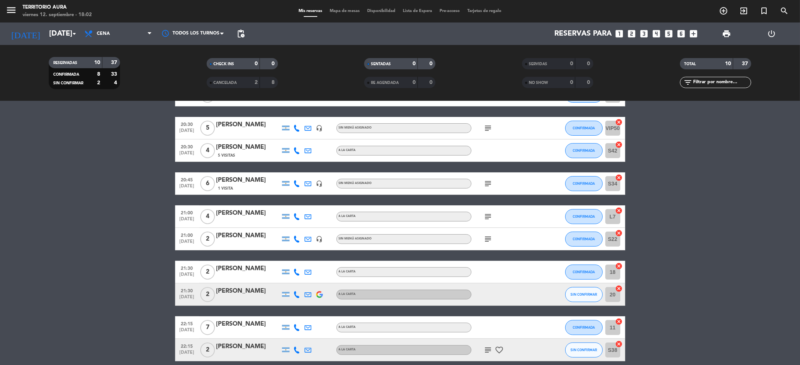
scroll to position [85, 0]
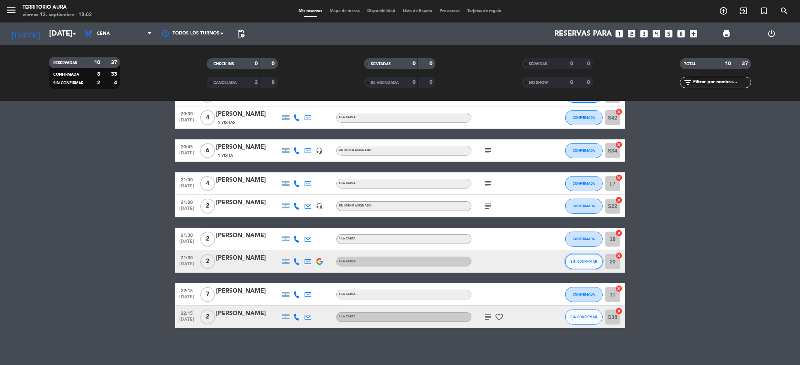
click at [589, 261] on span "SIN CONFIRMAR" at bounding box center [583, 261] width 27 height 4
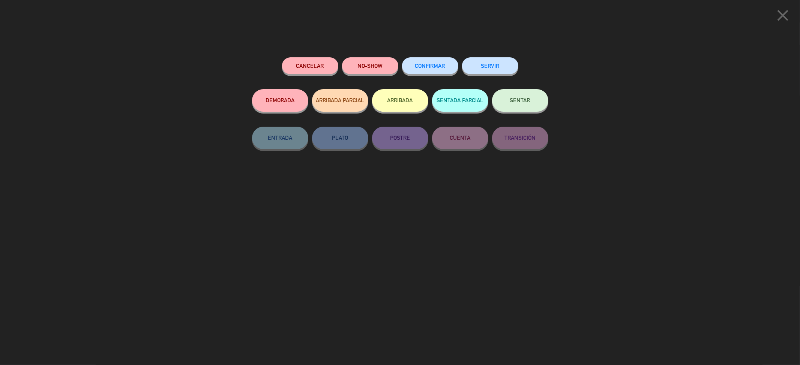
click at [426, 62] on button "CONFIRMAR" at bounding box center [430, 65] width 56 height 17
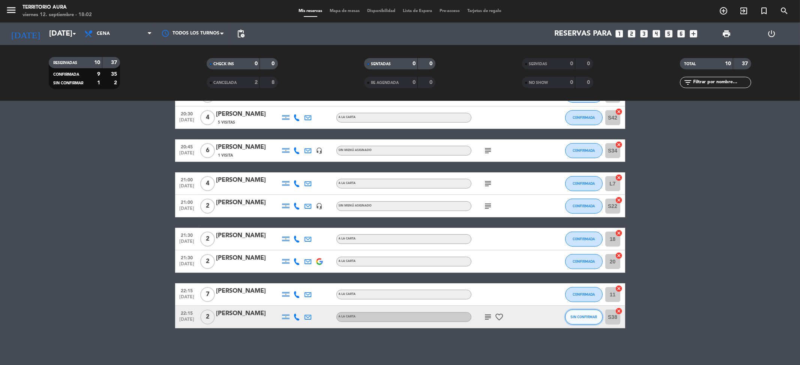
click at [587, 313] on button "SIN CONFIRMAR" at bounding box center [583, 317] width 37 height 15
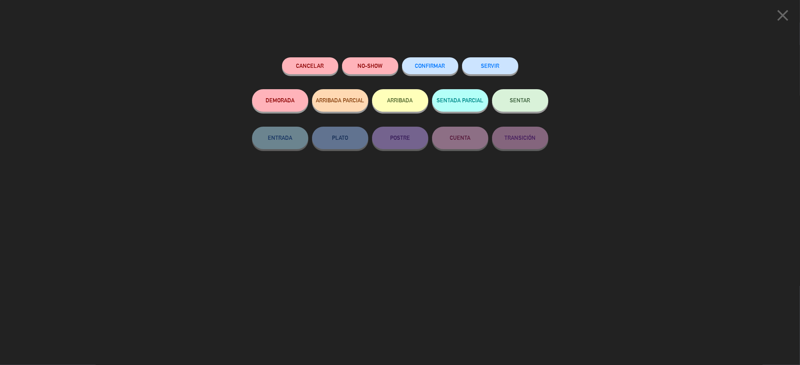
click at [448, 64] on button "CONFIRMAR" at bounding box center [430, 65] width 56 height 17
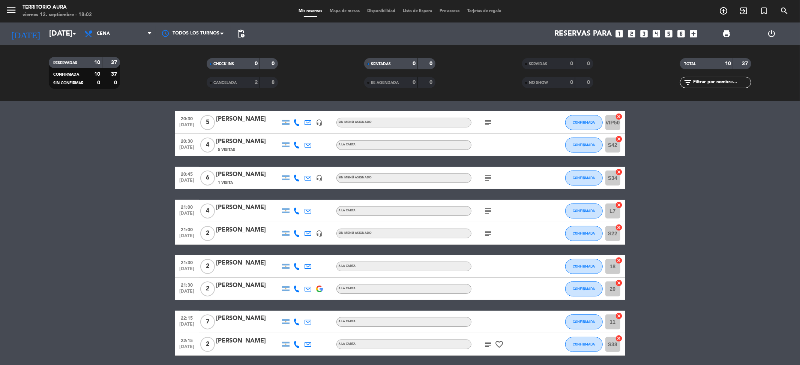
scroll to position [0, 0]
